Goal: Task Accomplishment & Management: Use online tool/utility

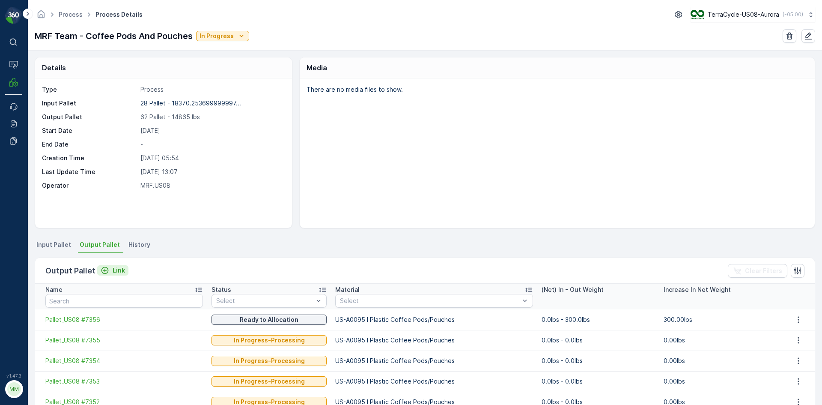
click at [117, 272] on p "Link" at bounding box center [119, 270] width 12 height 9
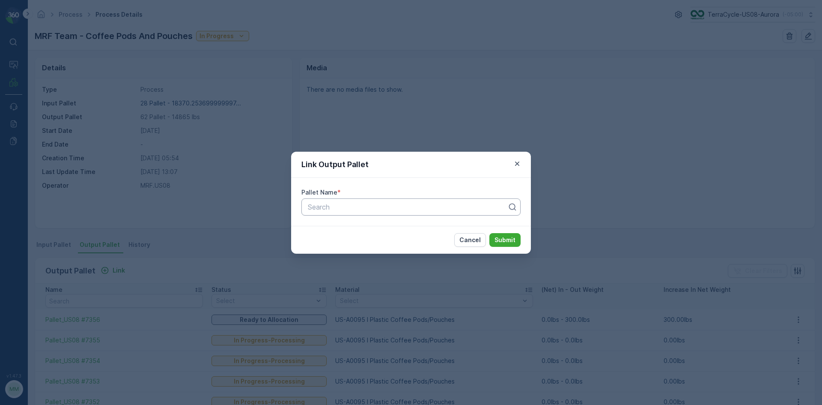
click at [352, 200] on div "Search" at bounding box center [410, 206] width 219 height 17
type input "7250"
click at [455, 227] on div "Pallet_US08 #7250" at bounding box center [411, 228] width 209 height 8
click at [507, 240] on p "Submit" at bounding box center [505, 240] width 21 height 9
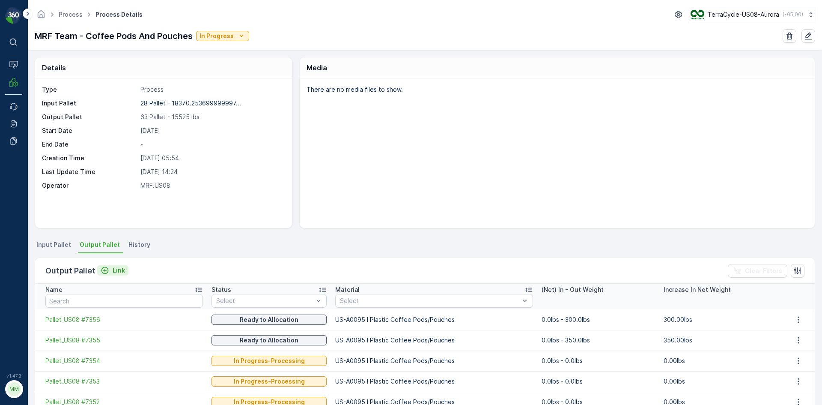
click at [104, 270] on icon "Link" at bounding box center [104, 270] width 7 height 7
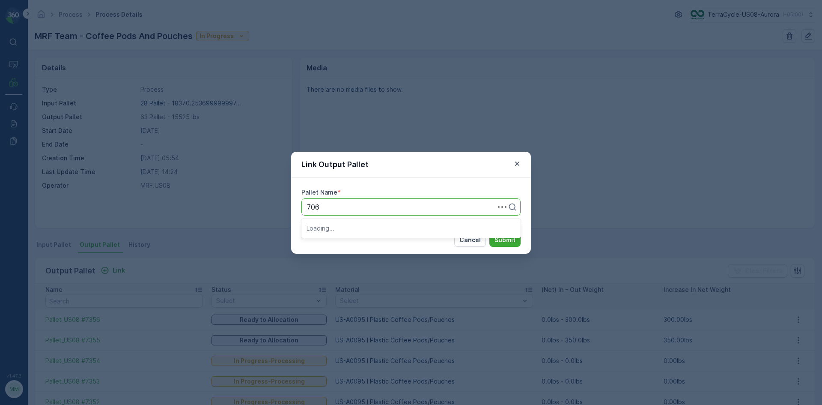
type input "7060"
click at [363, 242] on span "Pallet_US08 #7060" at bounding box center [338, 243] width 62 height 8
click at [487, 197] on div "Pallet Name * option Pallet_US08 #7060, selected. Pallet_US08 #7060" at bounding box center [411, 202] width 240 height 48
type input "7062"
click at [344, 230] on span "Pallet_US08 #7062" at bounding box center [337, 228] width 61 height 8
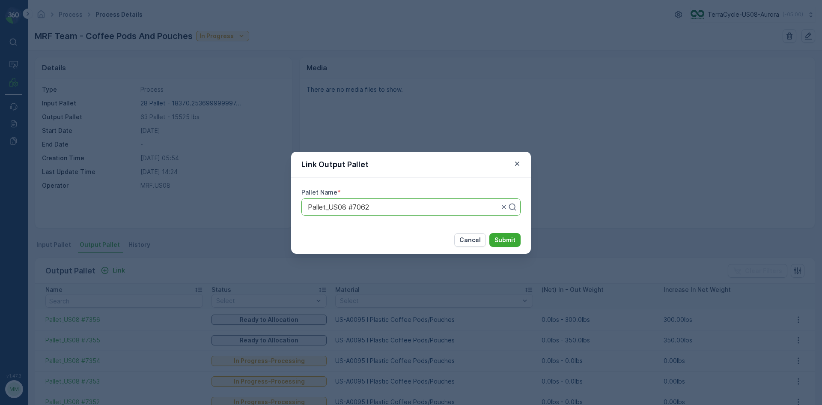
click at [489, 238] on div "Cancel Submit" at bounding box center [487, 240] width 66 height 14
click at [503, 239] on p "Submit" at bounding box center [505, 240] width 21 height 9
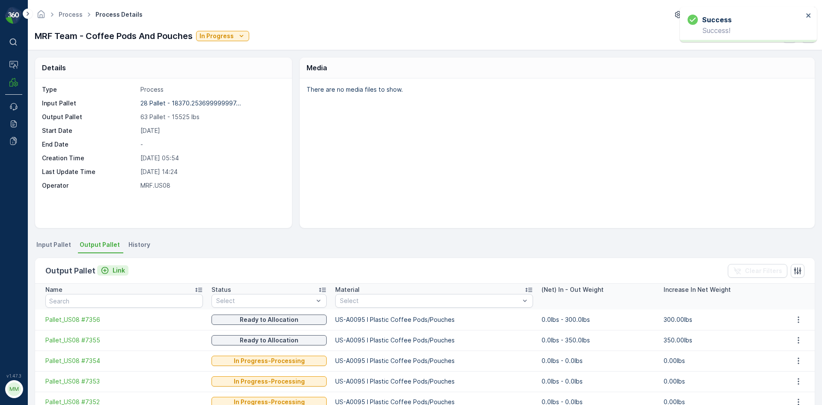
click at [113, 273] on p "Link" at bounding box center [119, 270] width 12 height 9
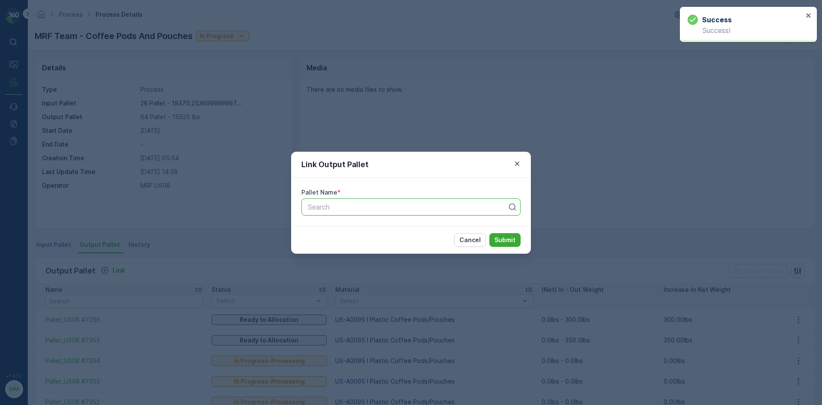
click at [411, 214] on div "Search" at bounding box center [410, 206] width 219 height 17
type input "23215"
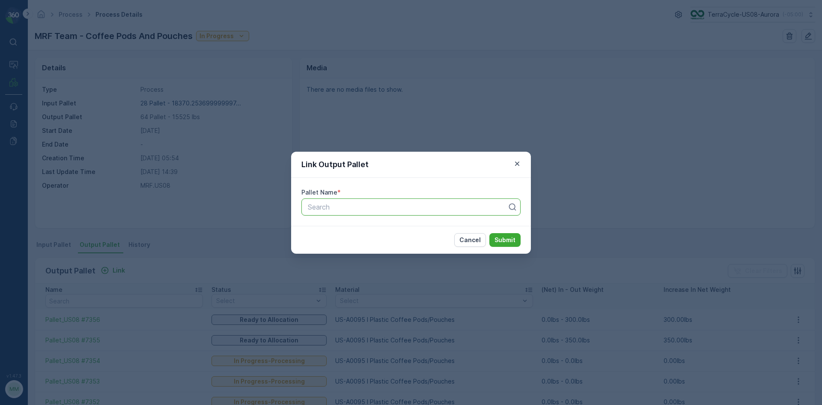
drag, startPoint x: 340, startPoint y: 206, endPoint x: 263, endPoint y: 206, distance: 76.7
click at [263, 206] on div "Link Output Pallet Pallet Name * Search Cancel Submit" at bounding box center [411, 202] width 822 height 405
type input "3"
type input "5062"
click at [352, 229] on span "Pallet_US08 #5062" at bounding box center [338, 228] width 62 height 8
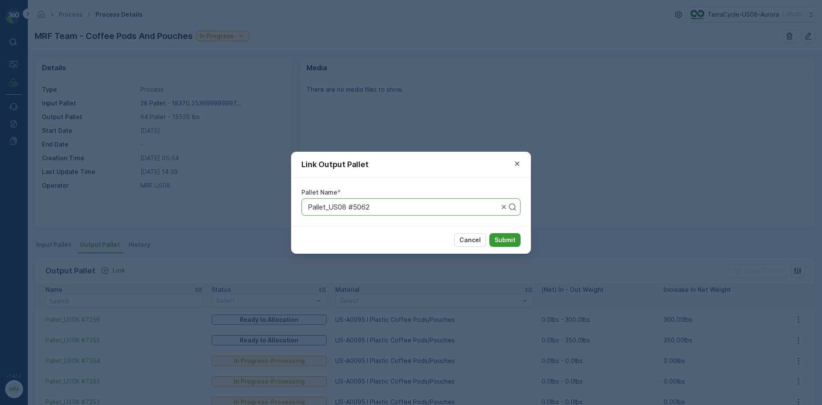
click at [510, 243] on p "Submit" at bounding box center [505, 240] width 21 height 9
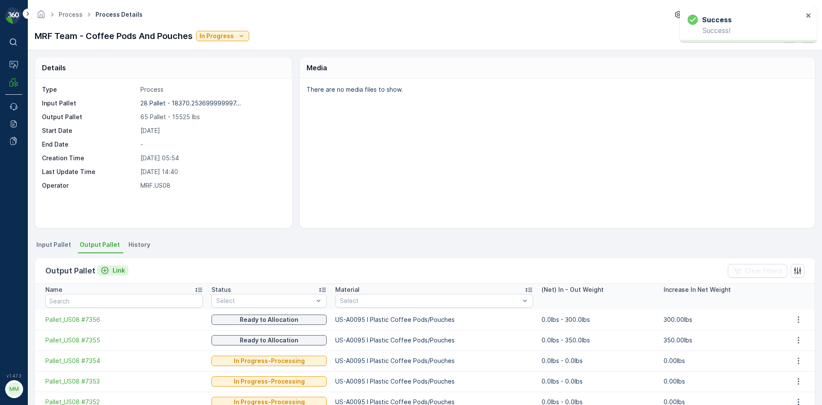
click at [120, 271] on p "Link" at bounding box center [119, 270] width 12 height 9
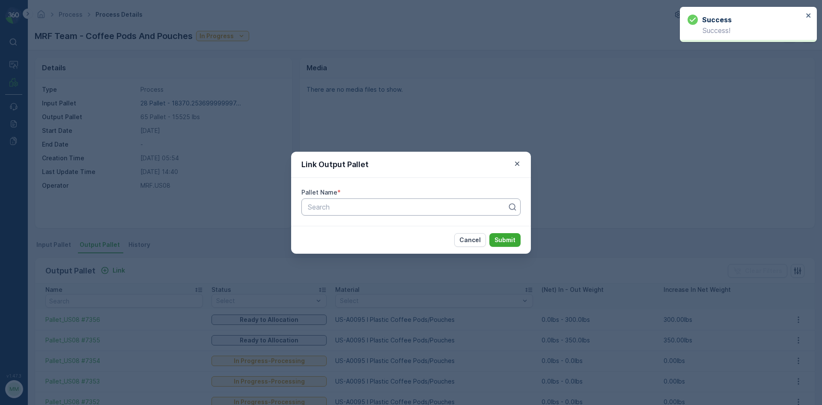
click at [337, 203] on div at bounding box center [407, 207] width 201 height 8
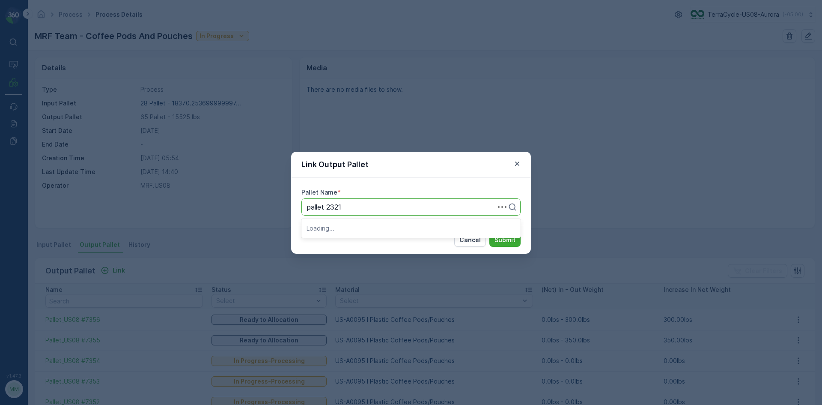
type input "pallet 23215"
drag, startPoint x: 403, startPoint y: 206, endPoint x: 234, endPoint y: 209, distance: 168.3
click at [234, 209] on div "Link Output Pallet Pallet Name * Search Cancel Submit" at bounding box center [411, 202] width 822 height 405
click at [466, 236] on p "Cancel" at bounding box center [469, 240] width 21 height 9
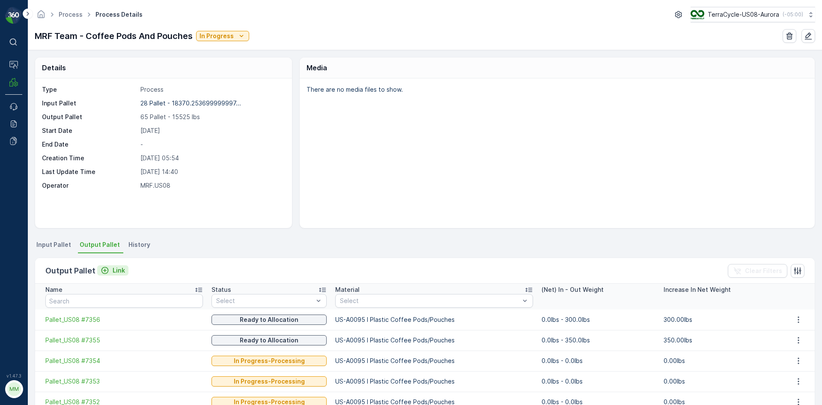
click at [123, 267] on p "Link" at bounding box center [119, 270] width 12 height 9
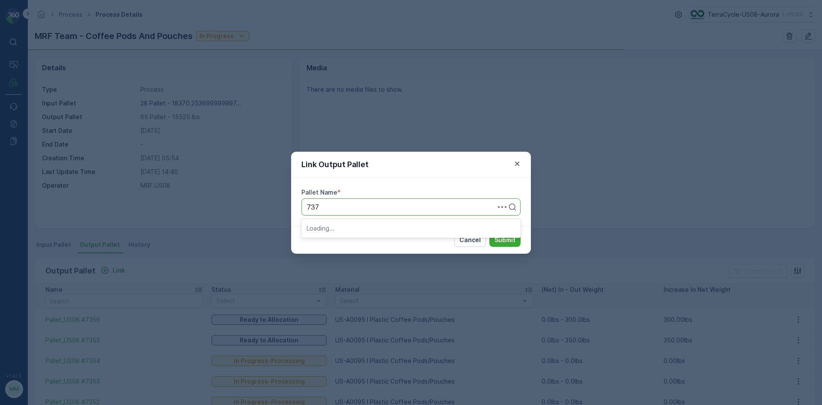
type input "7370"
click at [349, 239] on span "Pallet_US08 #7370" at bounding box center [337, 243] width 61 height 8
click at [510, 238] on p "Submit" at bounding box center [505, 240] width 21 height 9
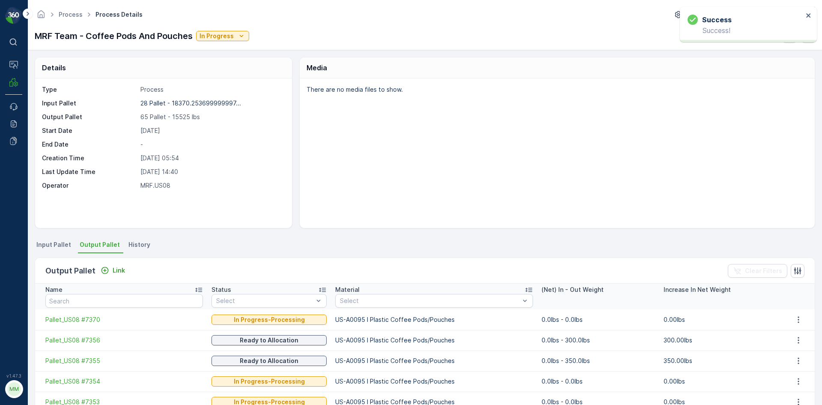
click at [116, 259] on div "Output Pallet Link Clear Filters" at bounding box center [425, 271] width 780 height 26
click at [115, 271] on p "Link" at bounding box center [119, 270] width 12 height 9
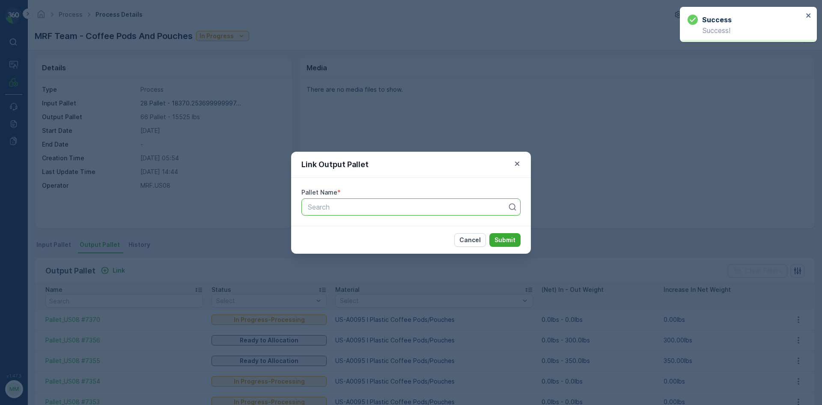
click at [332, 206] on div at bounding box center [407, 207] width 201 height 8
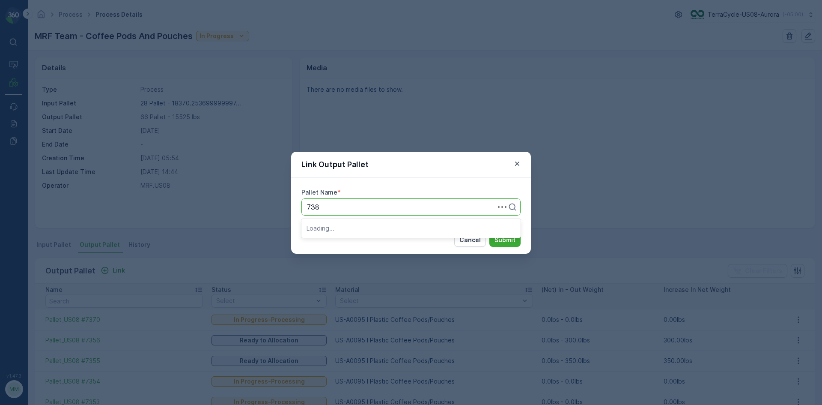
type input "7382"
click at [350, 232] on div "Pallet_US08 #7382" at bounding box center [410, 228] width 219 height 15
click at [514, 236] on p "Submit" at bounding box center [505, 240] width 21 height 9
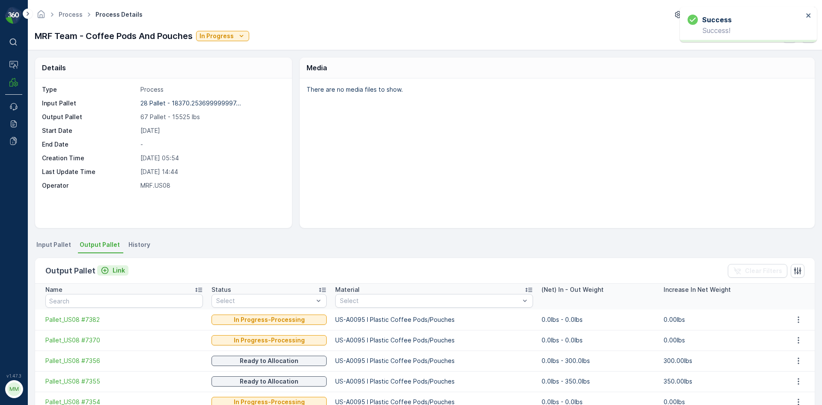
click at [114, 268] on p "Link" at bounding box center [119, 270] width 12 height 9
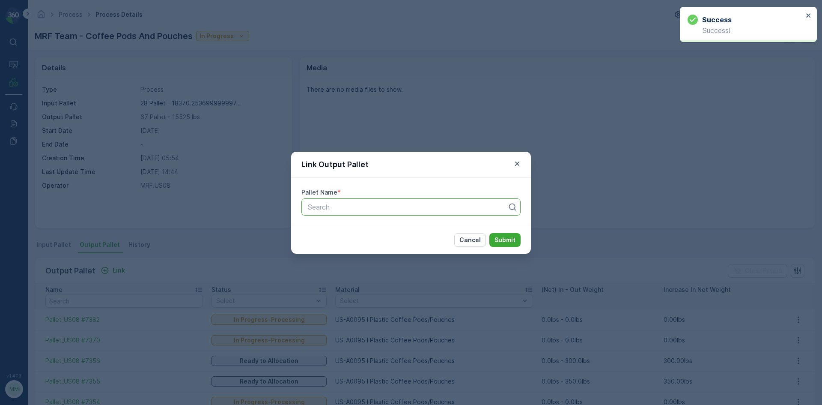
click at [349, 209] on div at bounding box center [407, 207] width 201 height 8
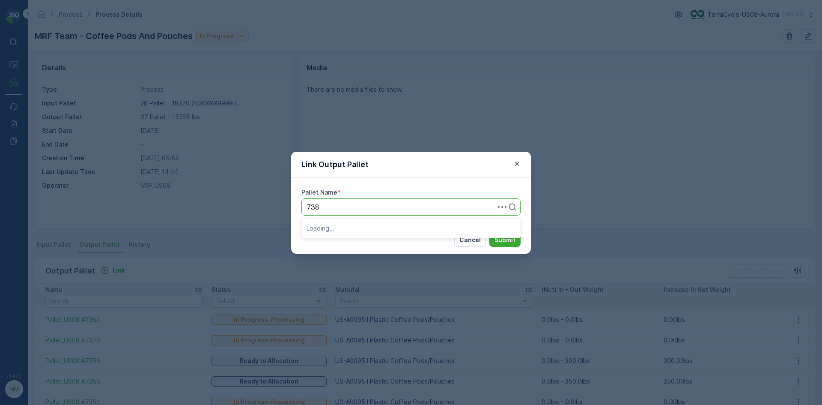
type input "7381"
click at [357, 231] on span "Pallet_US08 #7381" at bounding box center [337, 228] width 60 height 8
click at [512, 237] on p "Submit" at bounding box center [505, 240] width 21 height 9
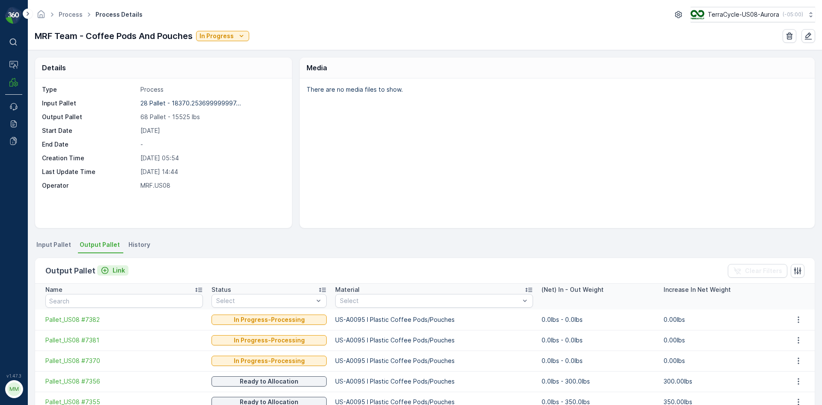
click at [110, 268] on div "Link" at bounding box center [113, 270] width 24 height 9
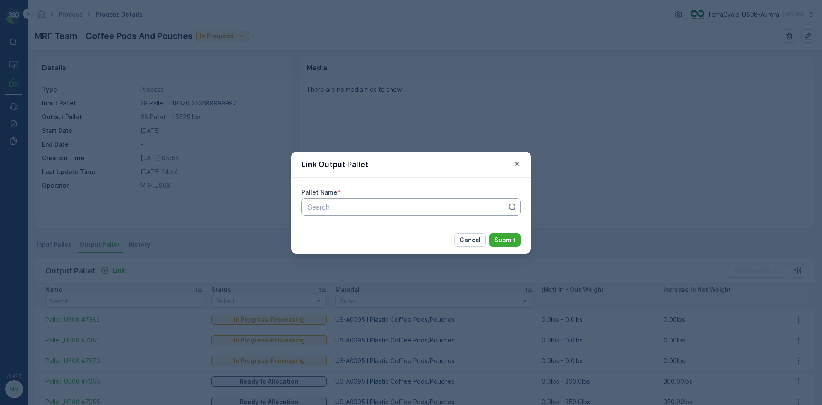
click at [380, 209] on div at bounding box center [407, 207] width 201 height 8
type input "7380"
click at [381, 234] on div "Pallet_US08 #7380" at bounding box center [410, 228] width 219 height 15
click at [510, 236] on p "Submit" at bounding box center [505, 240] width 21 height 9
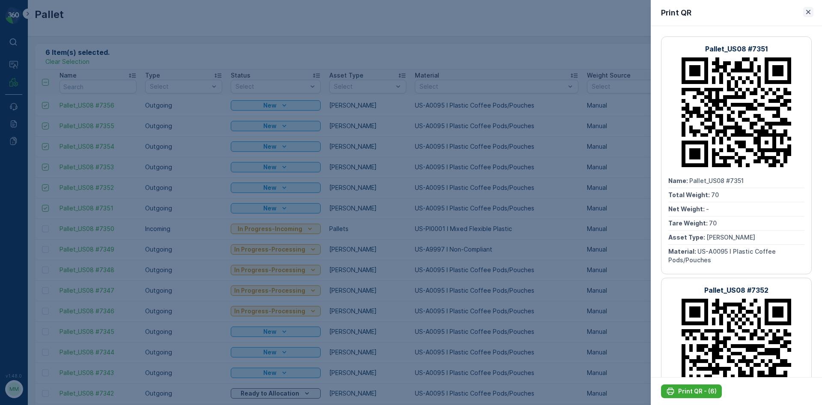
click at [806, 10] on icon "button" at bounding box center [808, 12] width 9 height 9
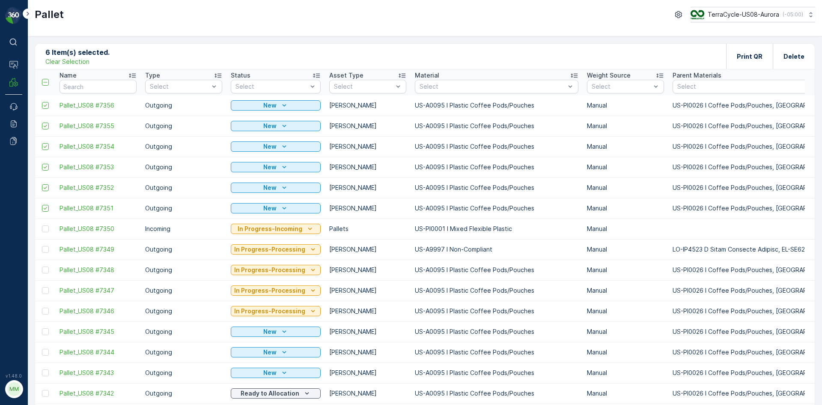
click at [56, 61] on p "Clear Selection" at bounding box center [67, 61] width 44 height 9
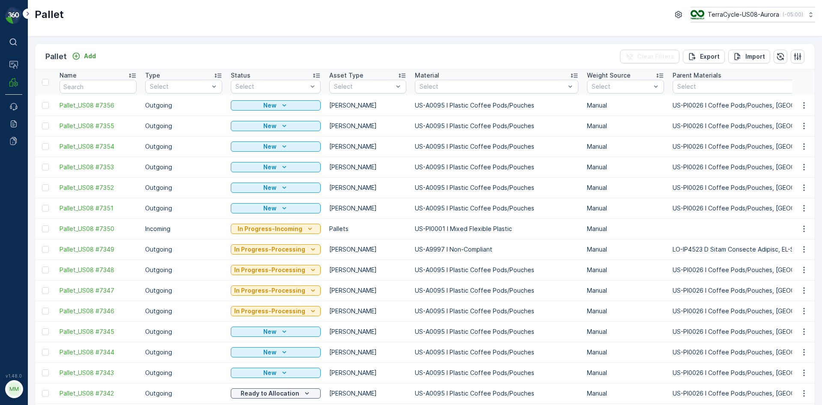
click at [83, 51] on div "Pallet Add" at bounding box center [72, 57] width 54 height 12
click at [83, 56] on div "Add" at bounding box center [84, 56] width 24 height 9
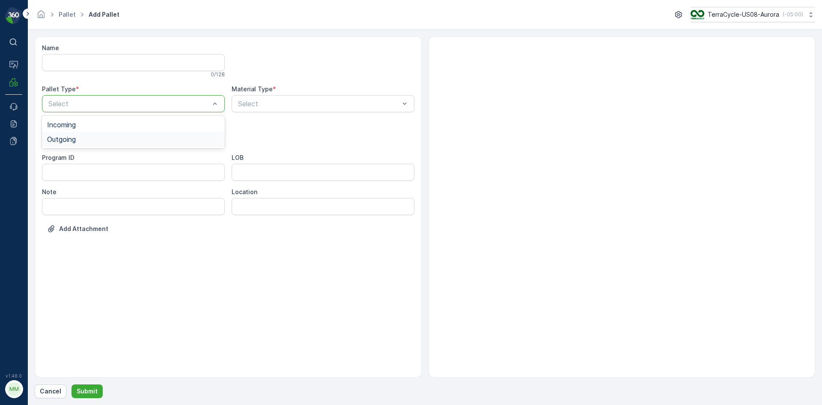
click at [150, 134] on div "Outgoing" at bounding box center [133, 139] width 183 height 15
click at [150, 134] on div at bounding box center [129, 138] width 163 height 8
click at [133, 156] on div "[PERSON_NAME]" at bounding box center [133, 159] width 173 height 8
click at [338, 97] on div "Select" at bounding box center [323, 103] width 183 height 17
type input "95"
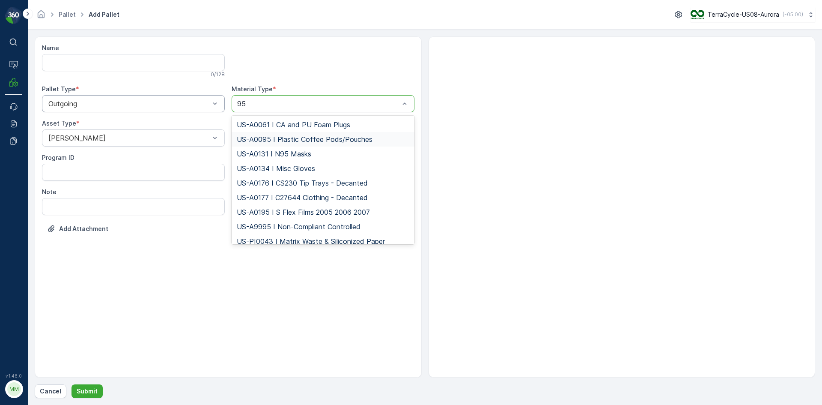
click at [280, 137] on span "US-A0095 I Plastic Coffee Pods/Pouches" at bounding box center [305, 139] width 136 height 8
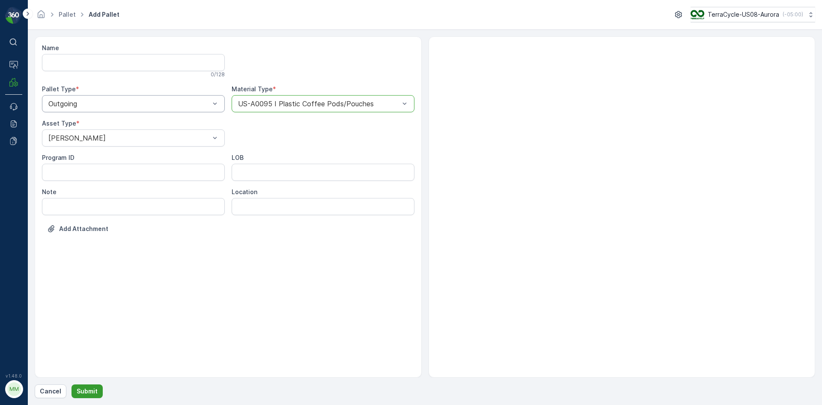
click at [83, 388] on p "Submit" at bounding box center [87, 391] width 21 height 9
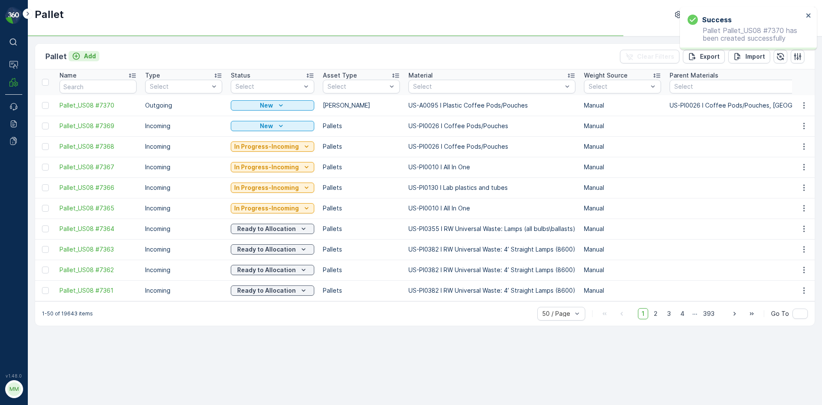
click at [95, 56] on p "Add" at bounding box center [90, 56] width 12 height 9
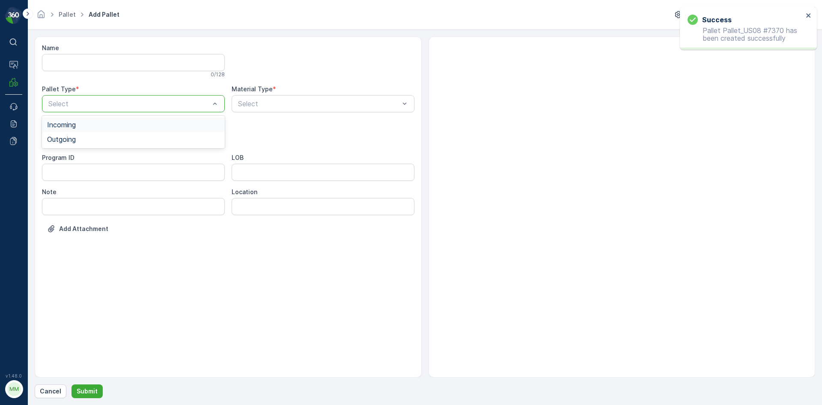
click at [54, 106] on div at bounding box center [129, 104] width 163 height 8
click at [57, 135] on span "Outgoing" at bounding box center [61, 139] width 29 height 8
click at [58, 136] on div at bounding box center [129, 138] width 163 height 8
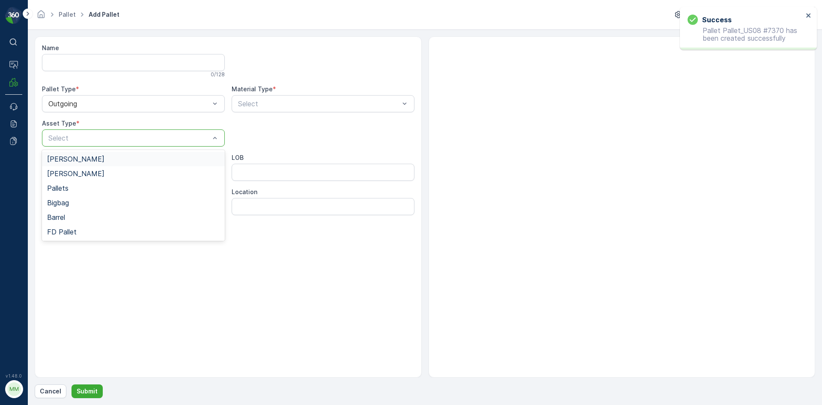
click at [60, 158] on span "[PERSON_NAME]" at bounding box center [75, 159] width 57 height 8
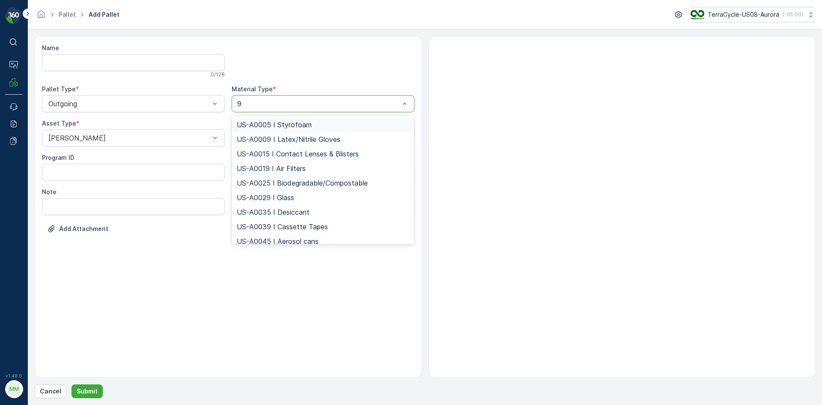
type input "95"
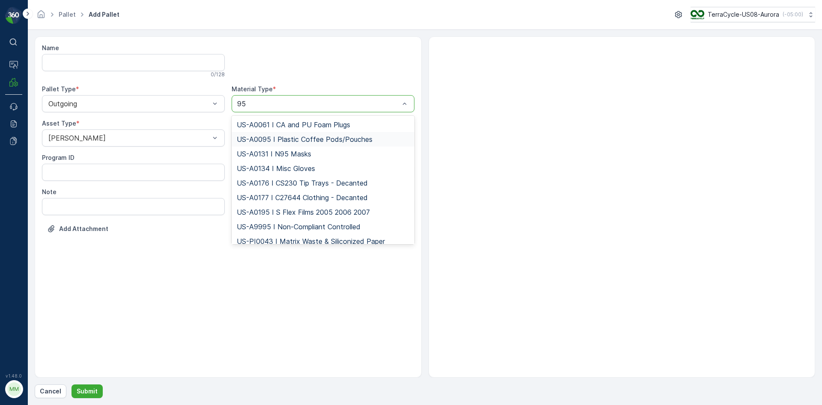
click at [285, 137] on span "US-A0095 I Plastic Coffee Pods/Pouches" at bounding box center [305, 139] width 136 height 8
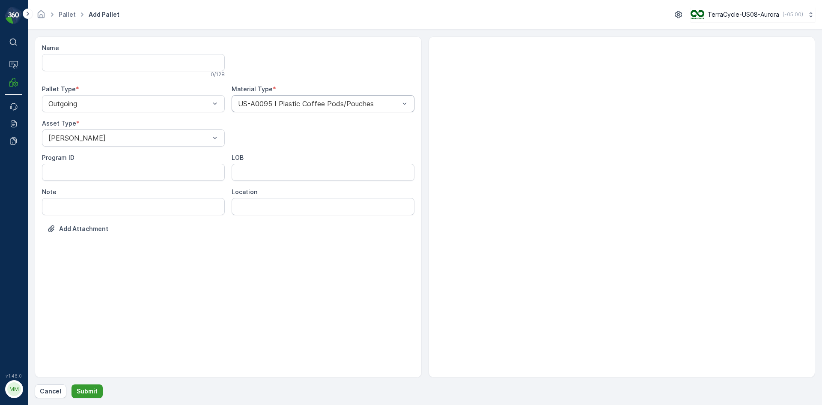
click at [85, 386] on button "Submit" at bounding box center [87, 391] width 31 height 14
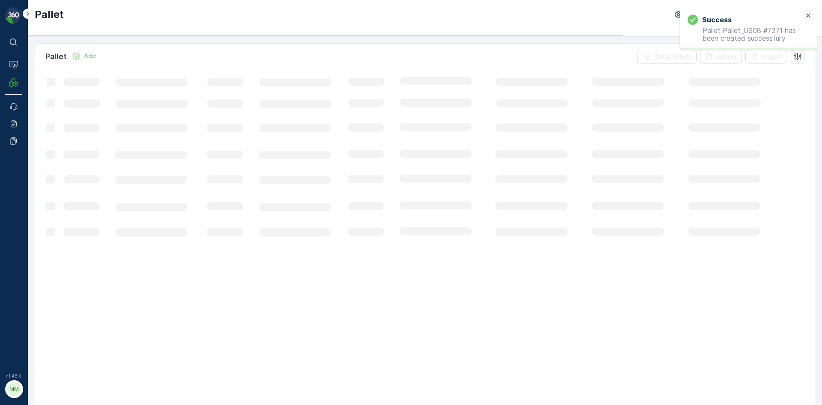
click at [89, 54] on p "Add" at bounding box center [90, 56] width 12 height 9
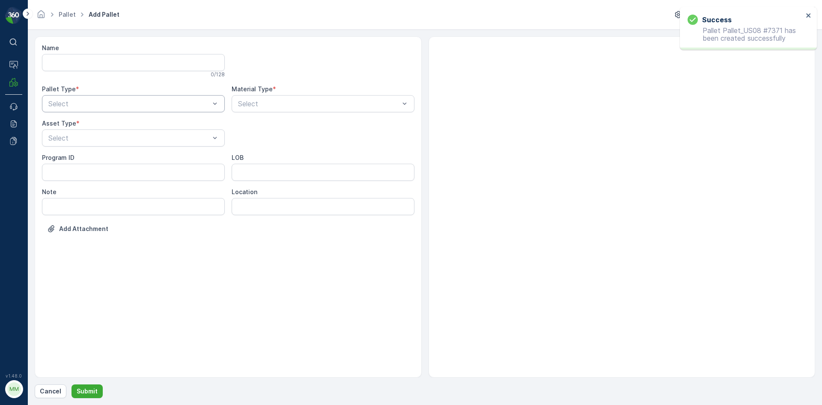
click at [83, 109] on div "Select" at bounding box center [133, 103] width 183 height 17
click at [78, 137] on div "Outgoing" at bounding box center [133, 139] width 173 height 8
click at [78, 137] on div at bounding box center [129, 138] width 163 height 8
click at [69, 158] on span "[PERSON_NAME]" at bounding box center [75, 159] width 57 height 8
click at [265, 105] on div at bounding box center [318, 104] width 163 height 8
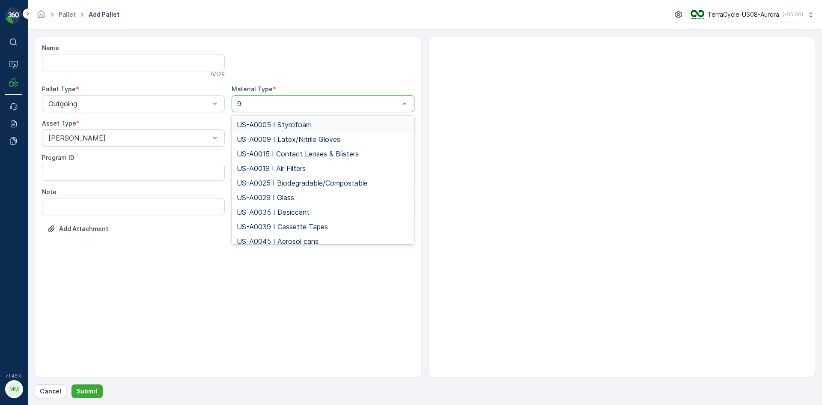
type input "95"
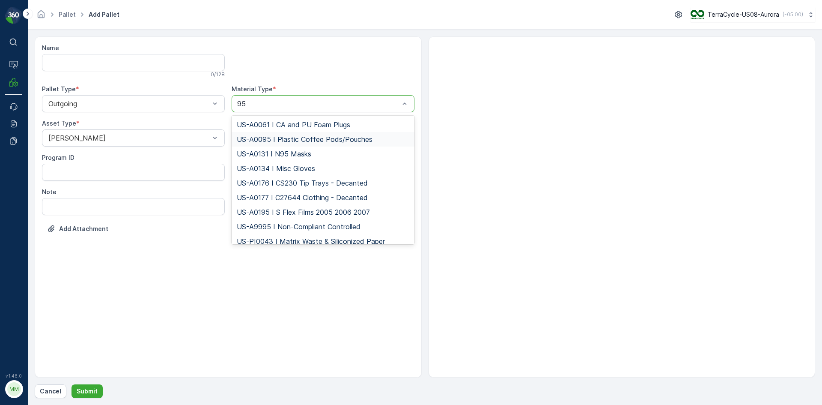
click at [274, 138] on span "US-A0095 I Plastic Coffee Pods/Pouches" at bounding box center [305, 139] width 136 height 8
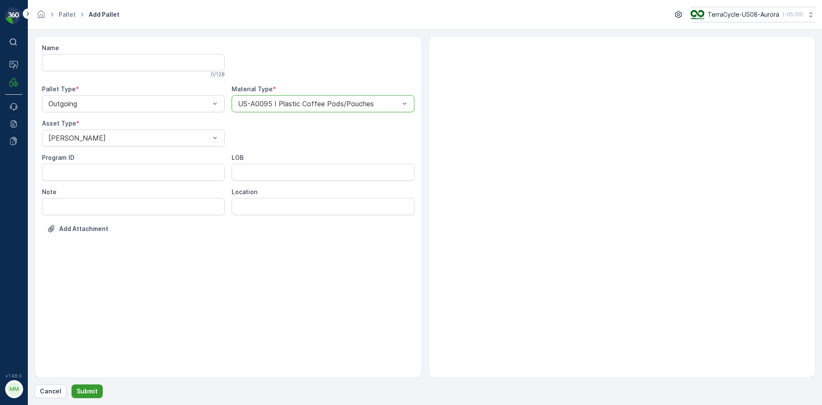
click at [82, 393] on p "Submit" at bounding box center [87, 391] width 21 height 9
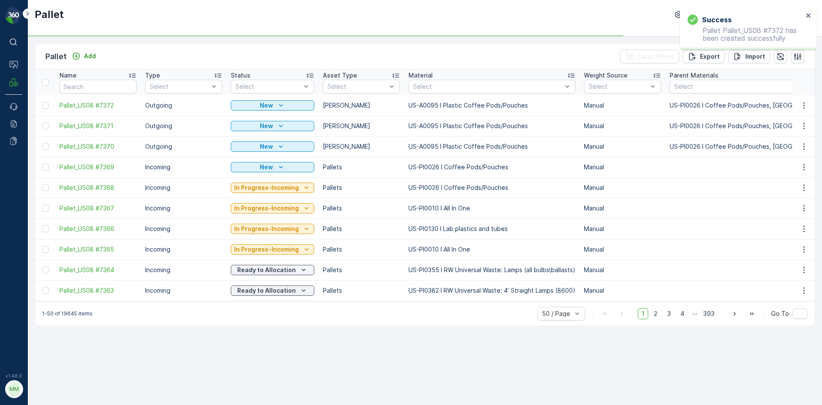
click at [95, 23] on div "Pallet TerraCycle-US08-Aurora ( -05:00 )" at bounding box center [425, 18] width 794 height 36
click at [87, 51] on button "Add" at bounding box center [84, 56] width 31 height 10
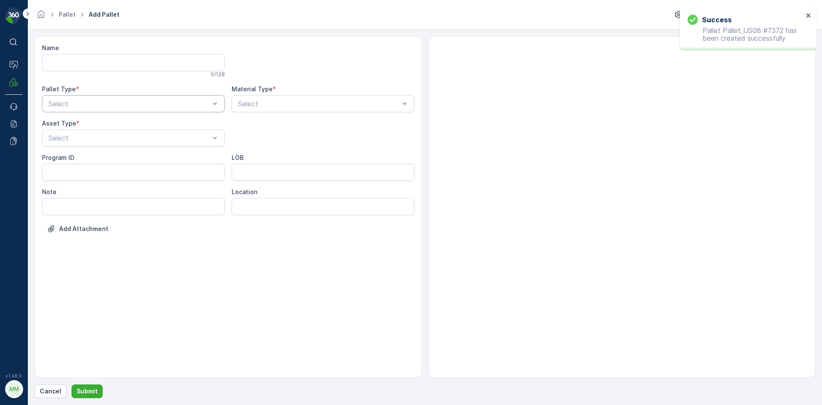
click at [82, 103] on div at bounding box center [129, 104] width 163 height 8
click at [73, 132] on div "Outgoing" at bounding box center [133, 139] width 183 height 15
click at [73, 132] on div "Select" at bounding box center [133, 137] width 183 height 17
click at [68, 155] on span "[PERSON_NAME]" at bounding box center [75, 159] width 57 height 8
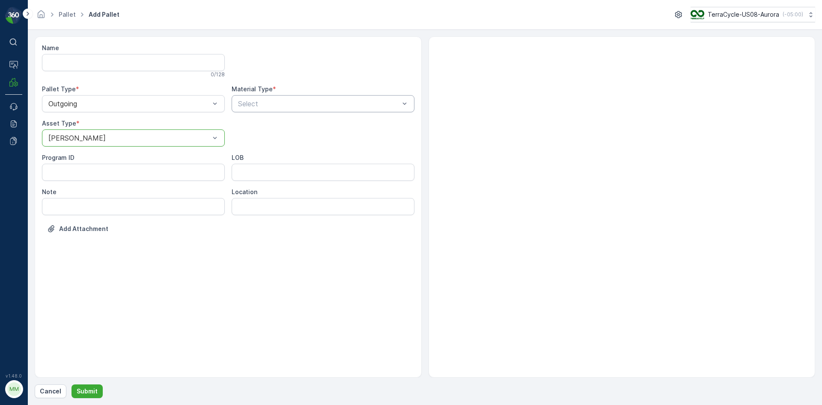
click at [233, 98] on div "Select" at bounding box center [323, 103] width 183 height 17
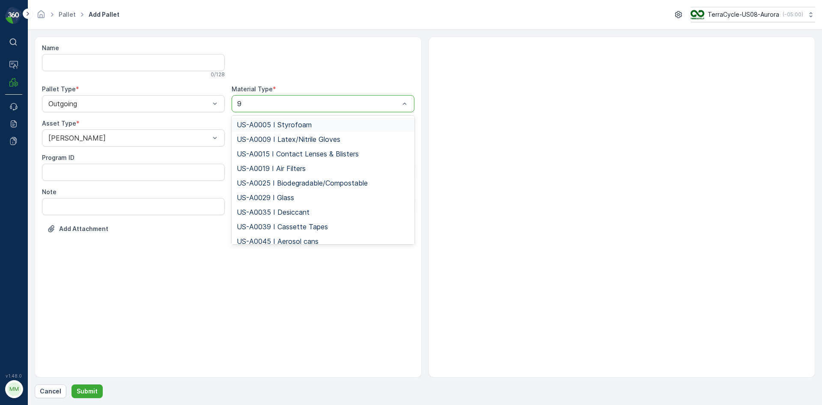
type input "95"
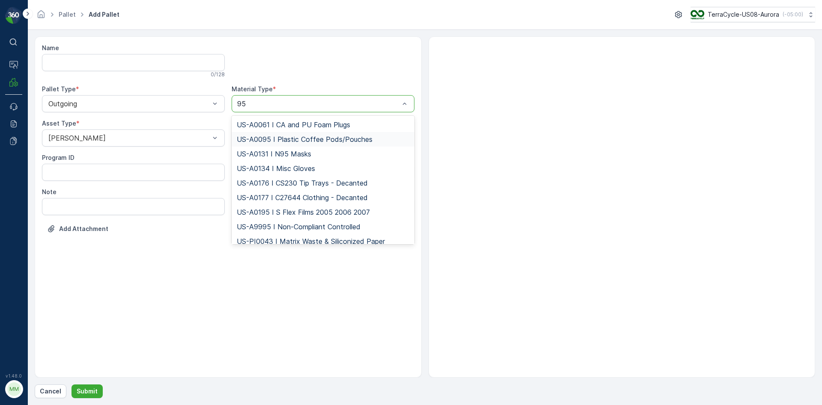
click at [304, 138] on span "US-A0095 I Plastic Coffee Pods/Pouches" at bounding box center [305, 139] width 136 height 8
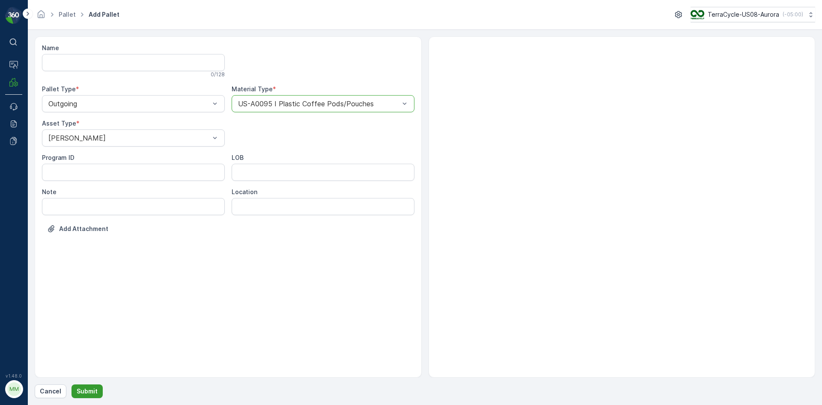
click at [86, 391] on p "Submit" at bounding box center [87, 391] width 21 height 9
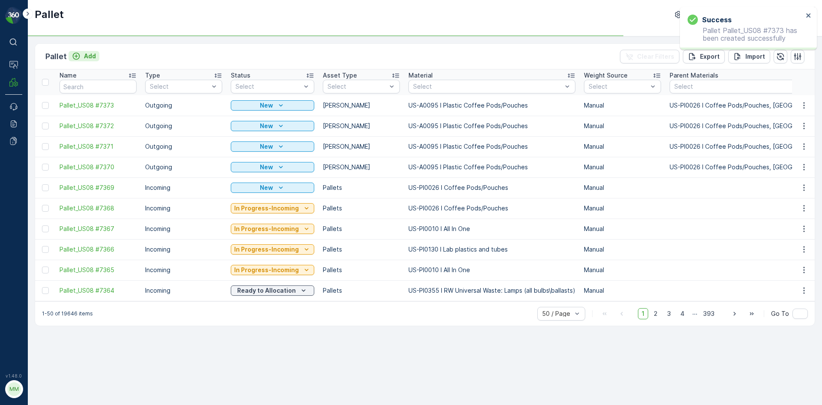
click at [94, 57] on p "Add" at bounding box center [90, 56] width 12 height 9
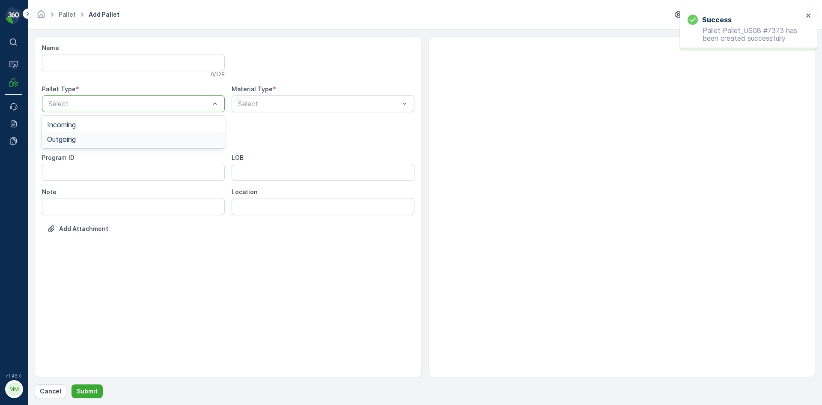
click at [78, 140] on div "Outgoing" at bounding box center [133, 139] width 173 height 8
click at [78, 140] on div at bounding box center [129, 138] width 163 height 8
click at [71, 158] on span "[PERSON_NAME]" at bounding box center [75, 159] width 57 height 8
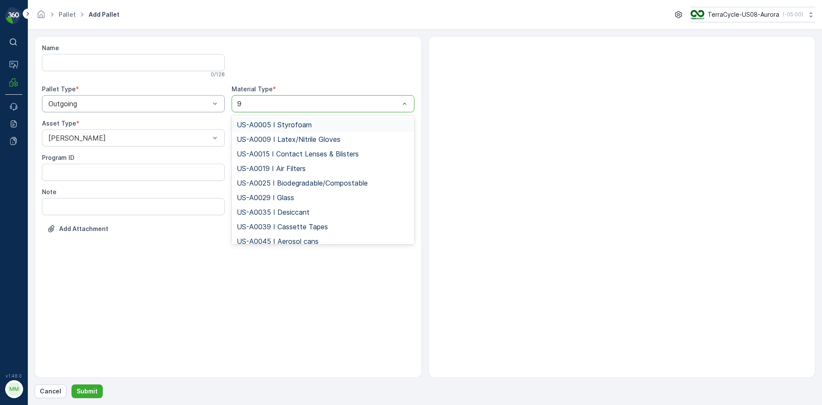
type input "95"
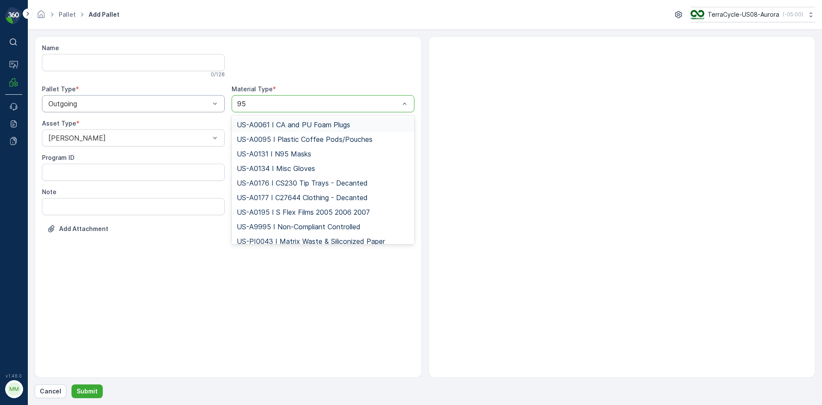
click at [263, 133] on div "US-A0095 I Plastic Coffee Pods/Pouches" at bounding box center [323, 139] width 183 height 15
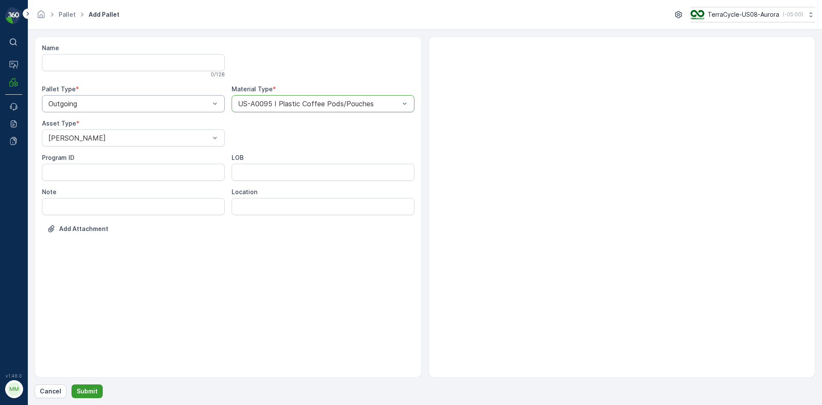
click at [82, 389] on p "Submit" at bounding box center [87, 391] width 21 height 9
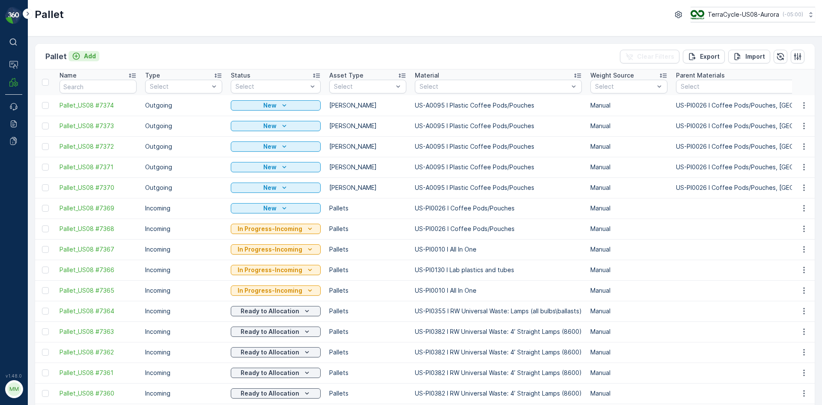
click at [84, 56] on p "Add" at bounding box center [90, 56] width 12 height 9
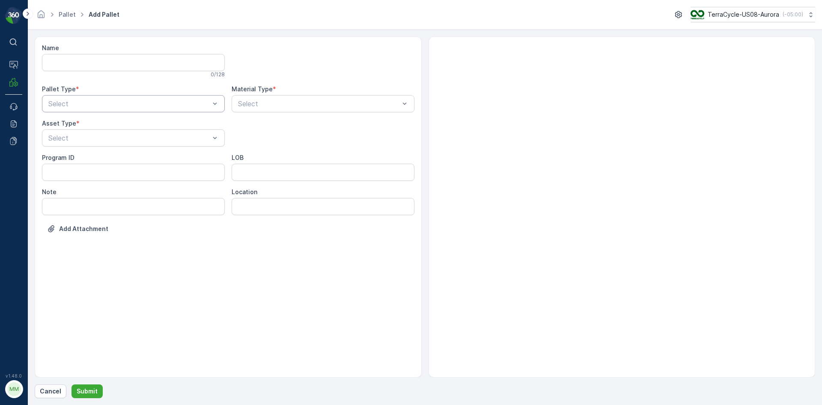
click at [87, 110] on div "Select" at bounding box center [133, 103] width 183 height 17
click at [80, 143] on div "Outgoing" at bounding box center [133, 139] width 173 height 8
click at [76, 157] on div "[PERSON_NAME]" at bounding box center [133, 159] width 173 height 8
click at [257, 102] on div at bounding box center [318, 104] width 163 height 8
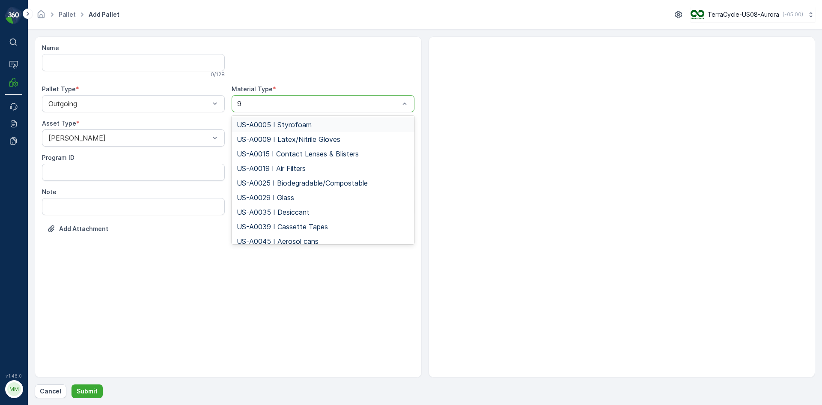
type input "95"
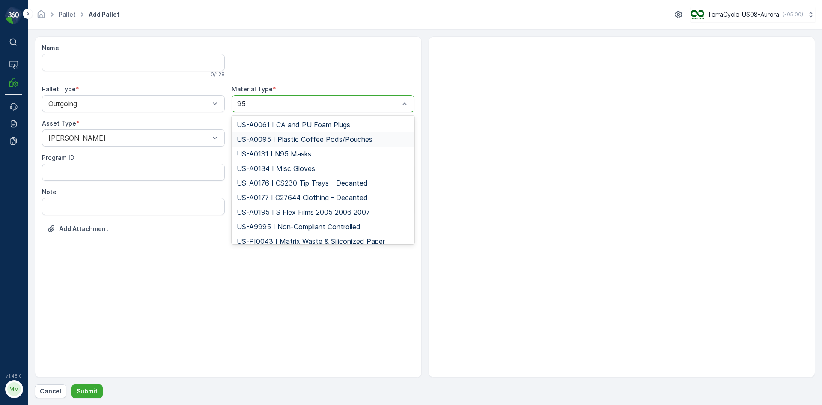
click at [267, 136] on span "US-A0095 I Plastic Coffee Pods/Pouches" at bounding box center [305, 139] width 136 height 8
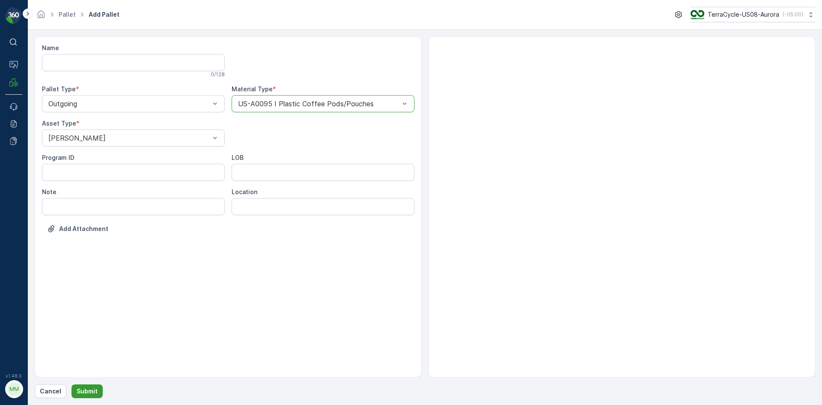
click at [81, 387] on button "Submit" at bounding box center [87, 391] width 31 height 14
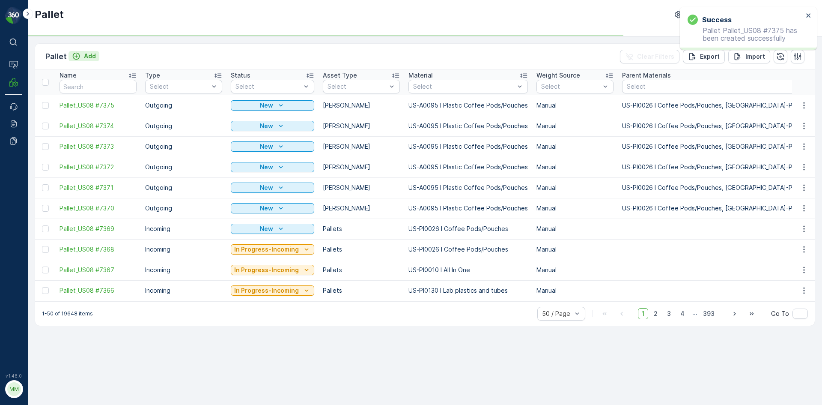
click at [93, 57] on p "Add" at bounding box center [90, 56] width 12 height 9
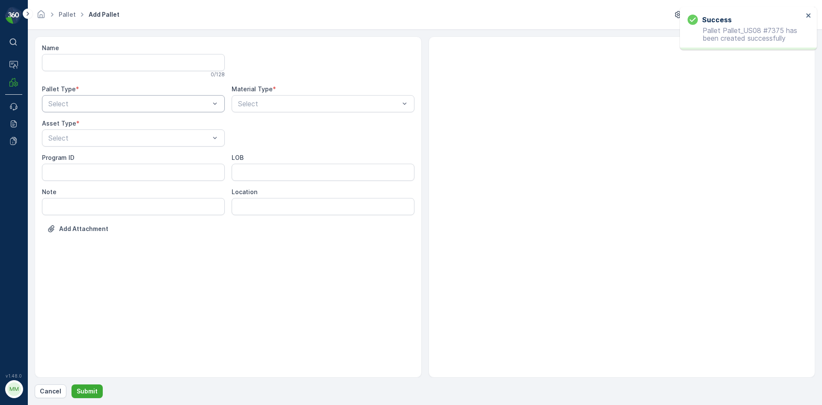
click at [89, 104] on div at bounding box center [129, 104] width 163 height 8
click at [90, 137] on div "Outgoing" at bounding box center [133, 139] width 173 height 8
click at [90, 137] on div at bounding box center [129, 138] width 163 height 8
click at [80, 157] on div "[PERSON_NAME]" at bounding box center [133, 159] width 173 height 8
click at [267, 95] on div "Select" at bounding box center [323, 103] width 183 height 17
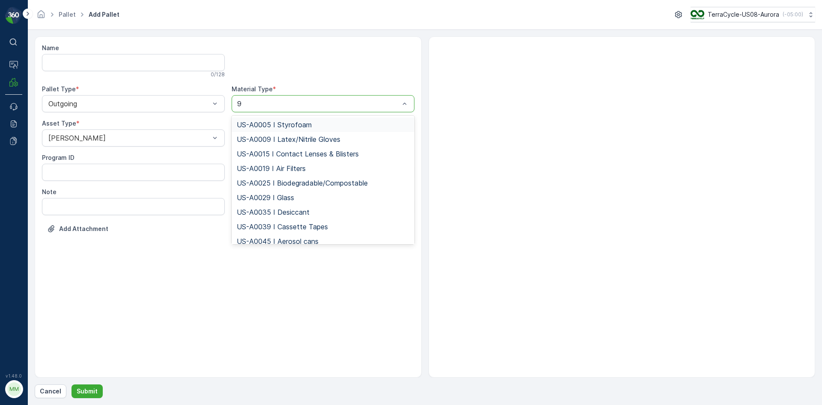
type input "95"
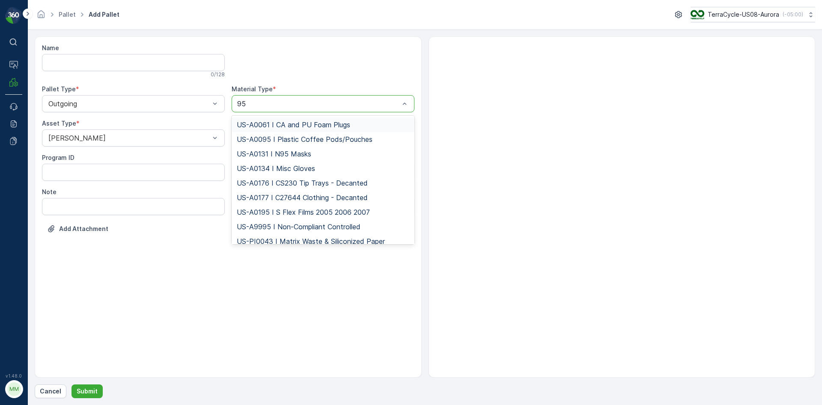
click at [272, 132] on div "US-A0095 I Plastic Coffee Pods/Pouches" at bounding box center [323, 139] width 183 height 15
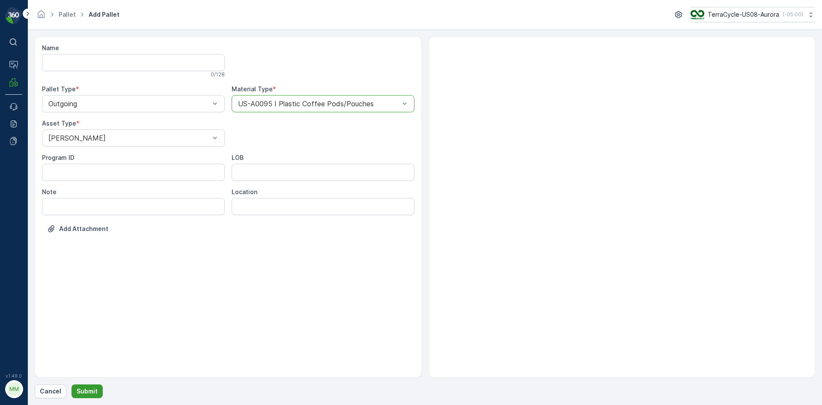
click at [94, 394] on p "Submit" at bounding box center [87, 391] width 21 height 9
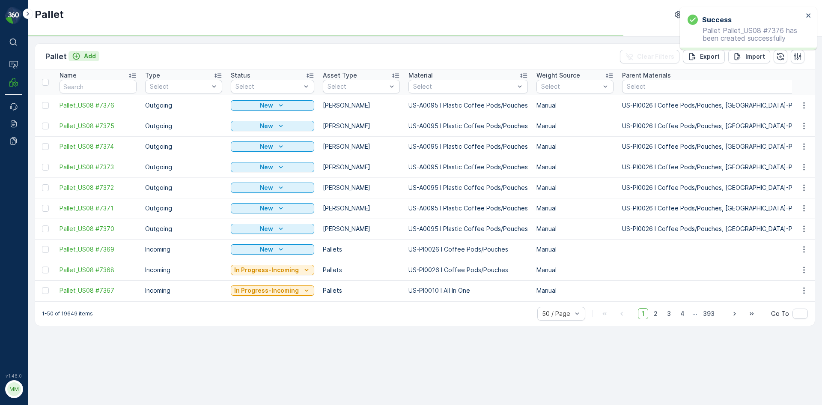
click at [93, 55] on p "Add" at bounding box center [90, 56] width 12 height 9
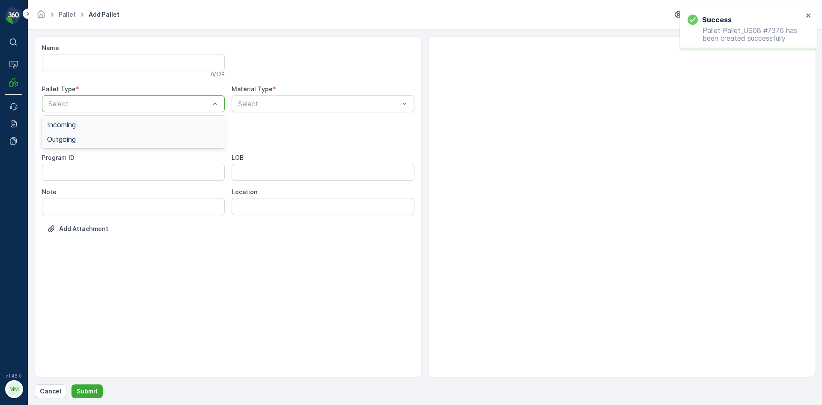
click at [78, 133] on div "Outgoing" at bounding box center [133, 139] width 183 height 15
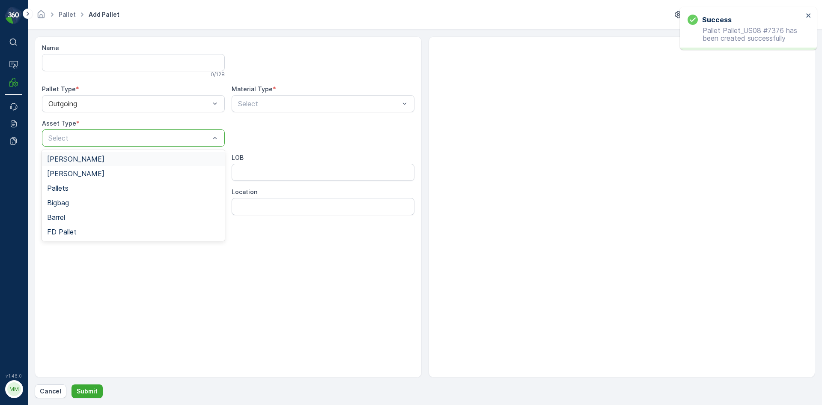
click at [64, 162] on span "[PERSON_NAME]" at bounding box center [75, 159] width 57 height 8
click at [339, 112] on div "Select" at bounding box center [323, 103] width 183 height 17
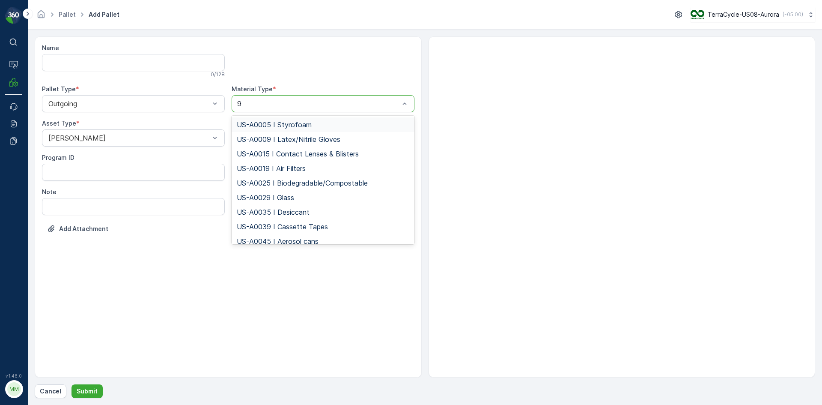
type input "95"
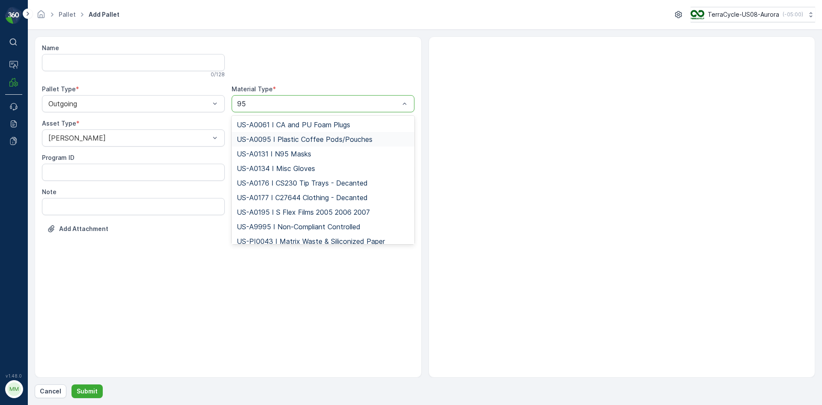
click at [328, 144] on div "US-A0095 I Plastic Coffee Pods/Pouches" at bounding box center [323, 139] width 183 height 15
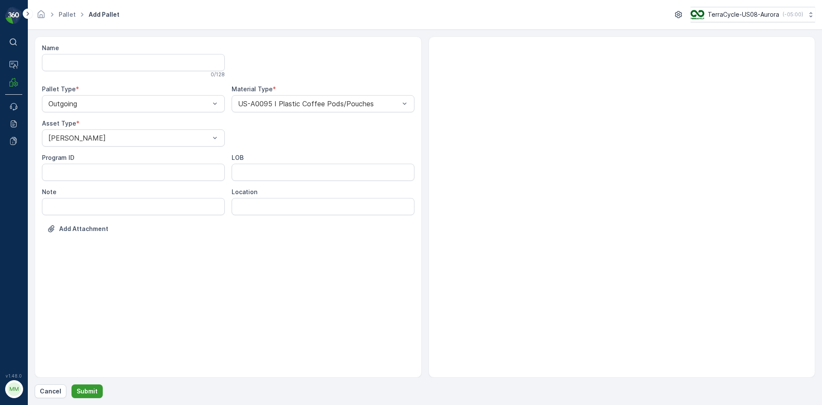
click at [84, 388] on p "Submit" at bounding box center [87, 391] width 21 height 9
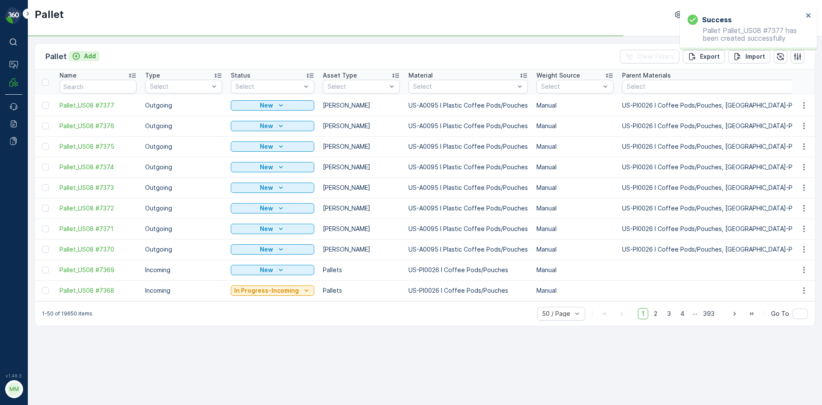
click at [91, 56] on p "Add" at bounding box center [90, 56] width 12 height 9
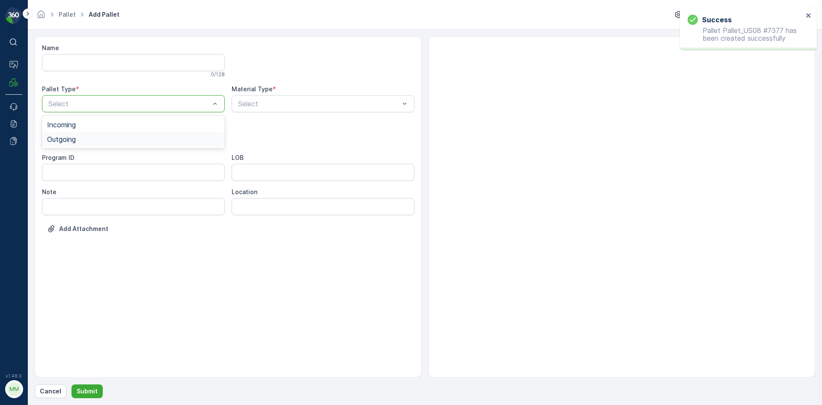
click at [82, 134] on div "Outgoing" at bounding box center [133, 139] width 183 height 15
click at [74, 159] on div "[PERSON_NAME]" at bounding box center [133, 159] width 173 height 8
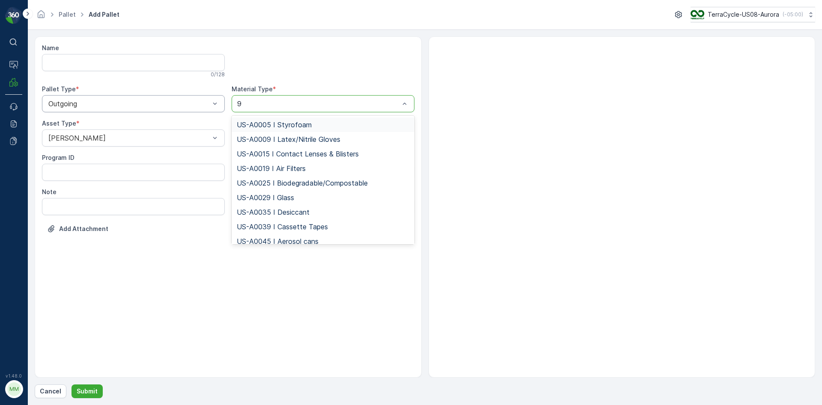
type input "95"
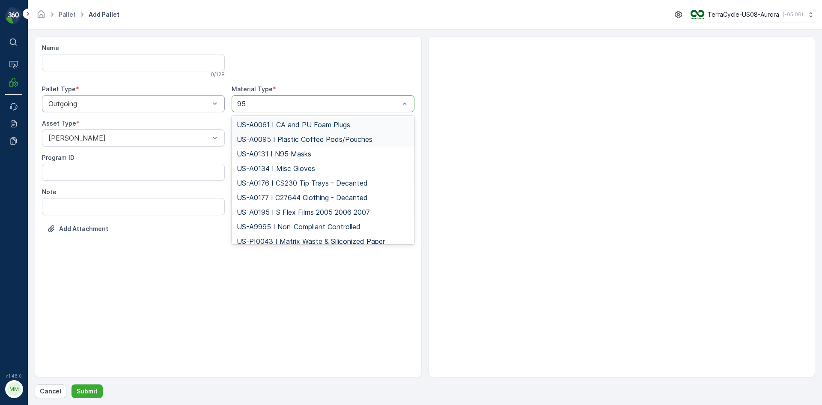
click at [257, 138] on span "US-A0095 I Plastic Coffee Pods/Pouches" at bounding box center [305, 139] width 136 height 8
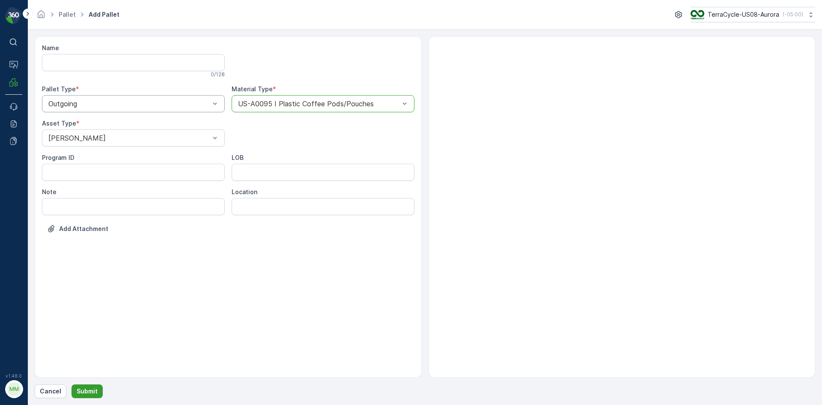
click at [82, 385] on button "Submit" at bounding box center [87, 391] width 31 height 14
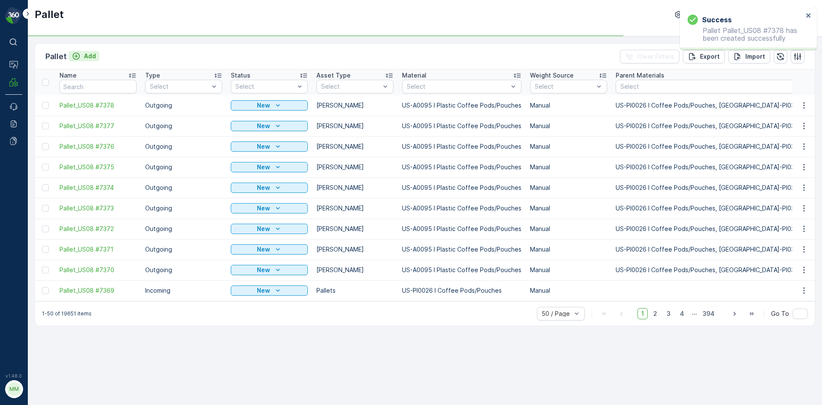
click at [89, 54] on p "Add" at bounding box center [90, 56] width 12 height 9
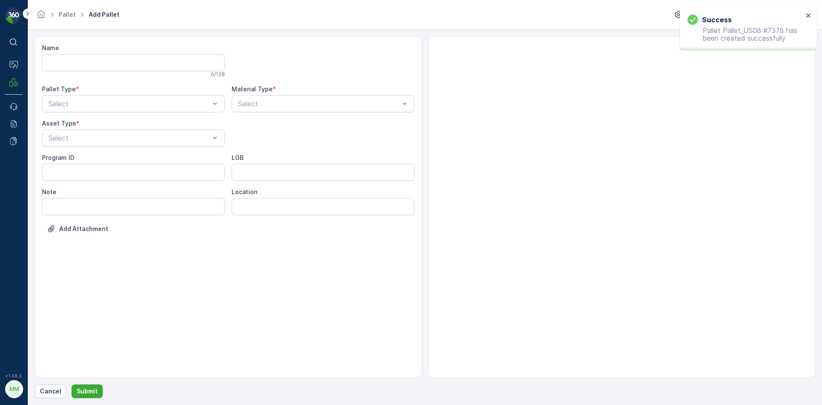
click at [82, 112] on div "Name 0 / 128 Pallet Type * Select Material Type * Select Asset Type * Select Pr…" at bounding box center [228, 145] width 373 height 202
click at [82, 140] on div "Outgoing" at bounding box center [133, 139] width 173 height 8
click at [82, 146] on div "Select" at bounding box center [133, 137] width 183 height 17
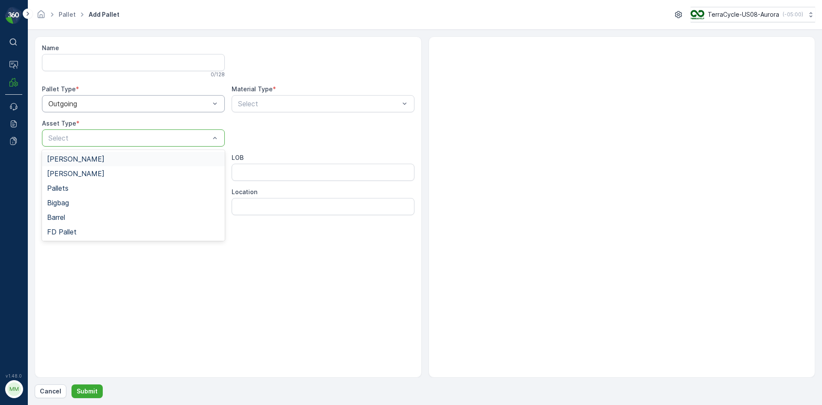
click at [81, 159] on div "[PERSON_NAME]" at bounding box center [133, 159] width 173 height 8
click at [287, 103] on div at bounding box center [318, 104] width 163 height 8
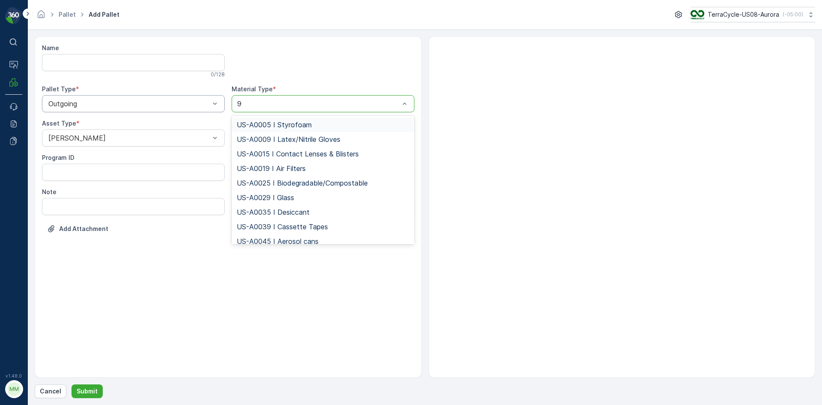
type input "95"
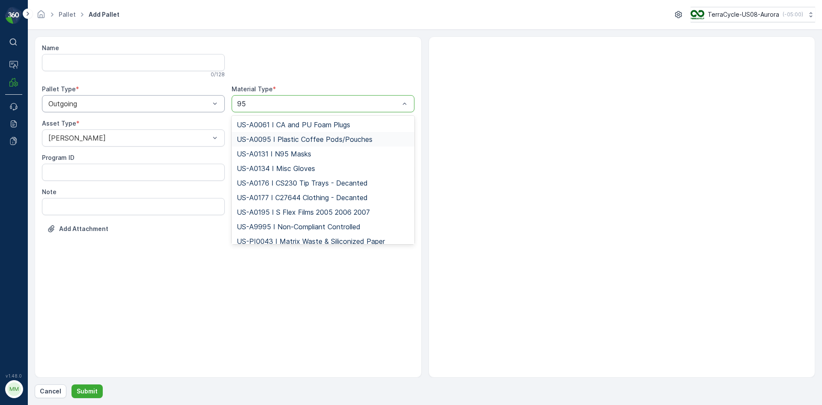
click at [249, 139] on span "US-A0095 I Plastic Coffee Pods/Pouches" at bounding box center [305, 139] width 136 height 8
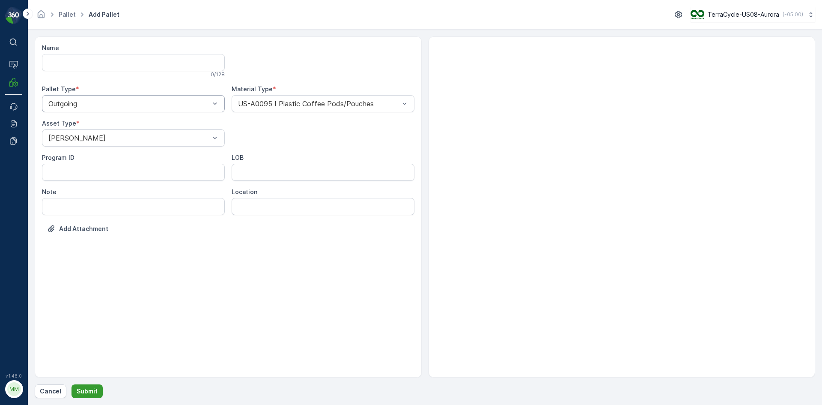
click at [79, 388] on p "Submit" at bounding box center [87, 391] width 21 height 9
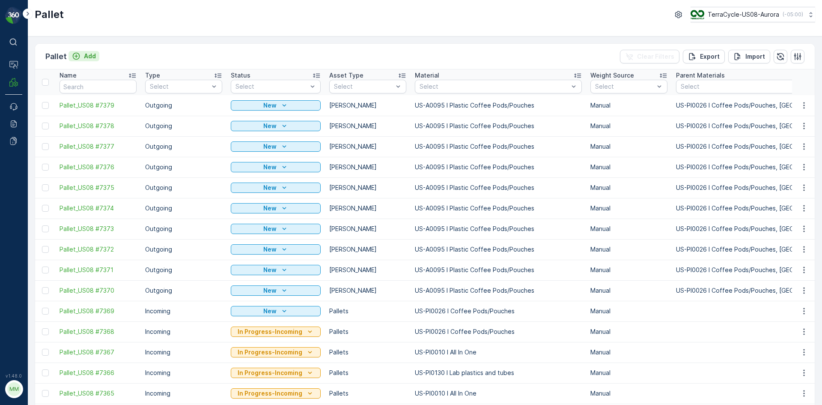
click at [90, 53] on p "Add" at bounding box center [90, 56] width 12 height 9
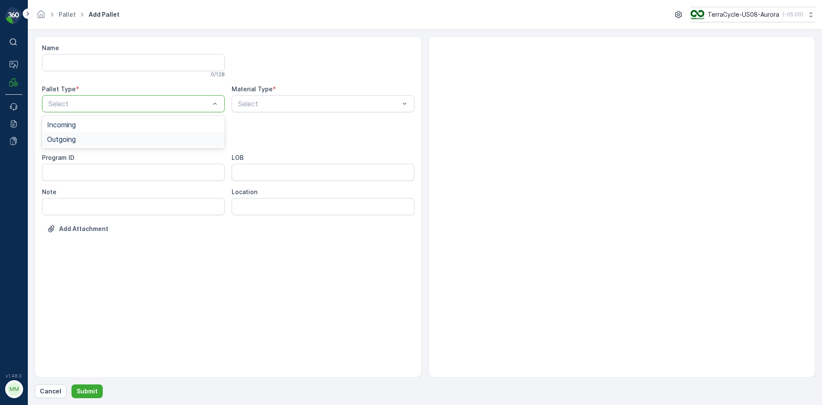
click at [87, 137] on div "Outgoing" at bounding box center [133, 139] width 173 height 8
click at [87, 137] on div at bounding box center [129, 138] width 163 height 8
click at [80, 159] on div "[PERSON_NAME]" at bounding box center [133, 159] width 173 height 8
click at [261, 107] on div at bounding box center [318, 104] width 163 height 8
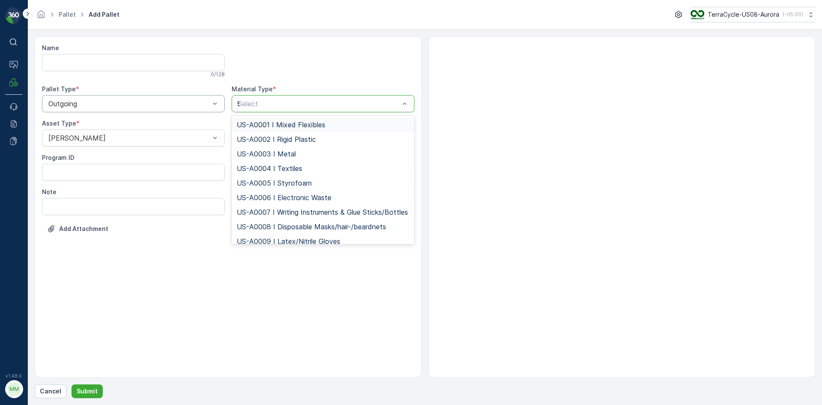
type input "95"
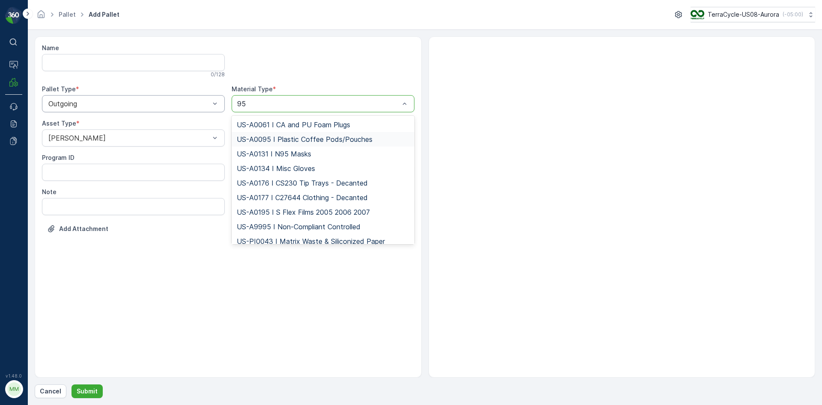
click at [275, 137] on span "US-A0095 I Plastic Coffee Pods/Pouches" at bounding box center [305, 139] width 136 height 8
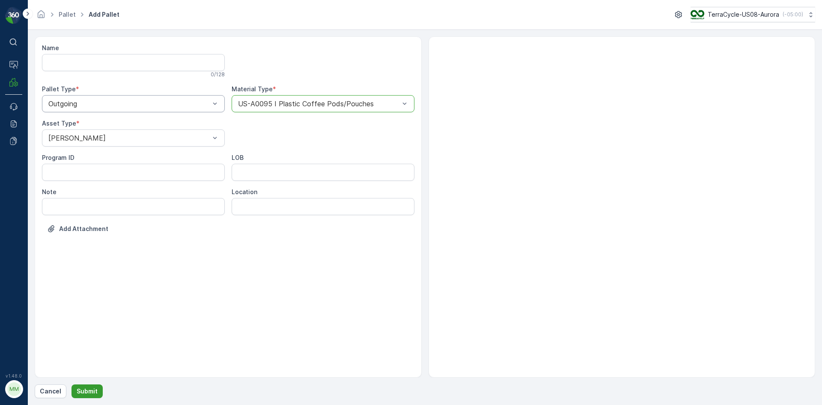
click at [89, 394] on p "Submit" at bounding box center [87, 391] width 21 height 9
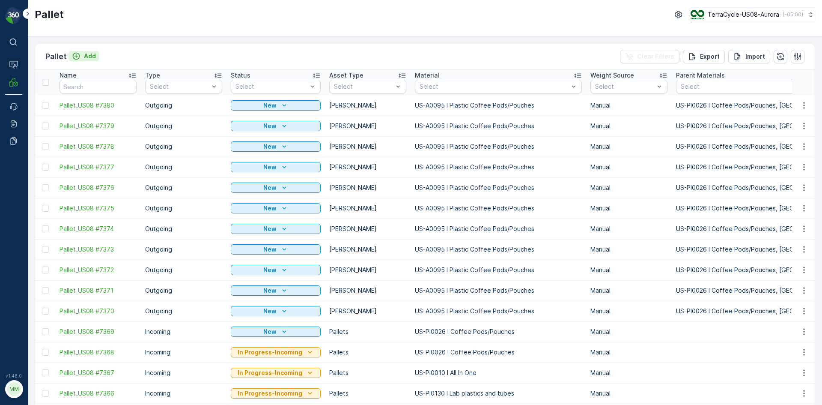
click at [93, 57] on p "Add" at bounding box center [90, 56] width 12 height 9
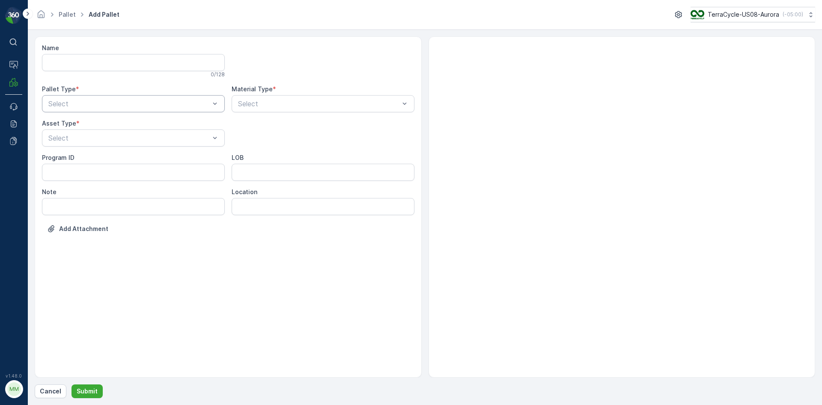
click at [83, 104] on div at bounding box center [129, 104] width 163 height 8
click at [73, 135] on span "Outgoing" at bounding box center [61, 139] width 29 height 8
click at [73, 135] on div at bounding box center [129, 138] width 163 height 8
click at [62, 159] on span "[PERSON_NAME]" at bounding box center [75, 159] width 57 height 8
click at [301, 101] on div at bounding box center [318, 104] width 163 height 8
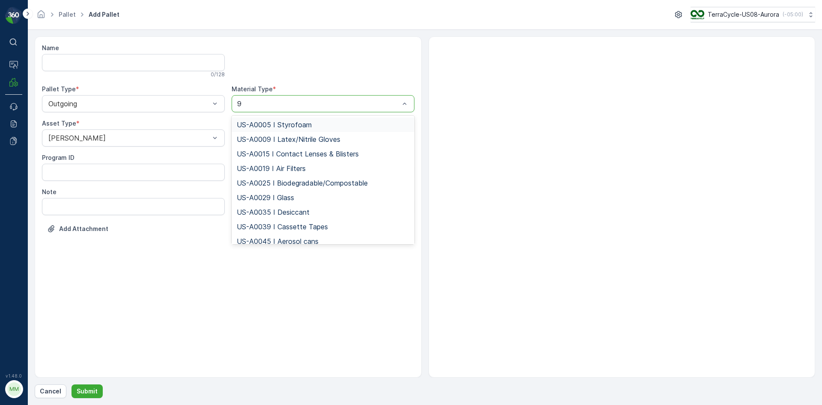
type input "95"
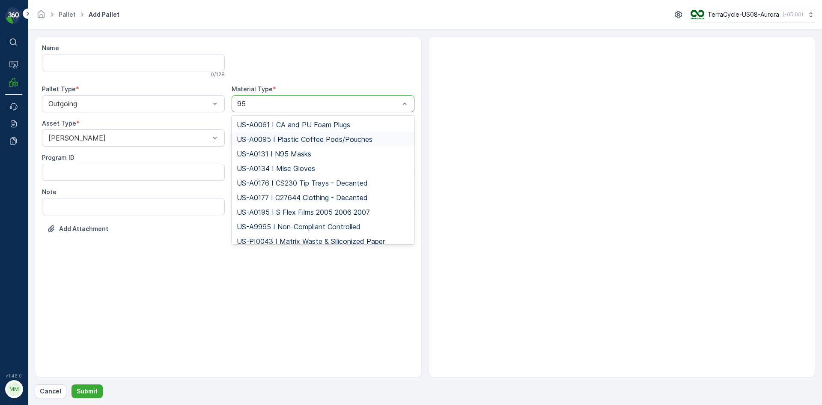
click at [280, 141] on span "US-A0095 I Plastic Coffee Pods/Pouches" at bounding box center [305, 139] width 136 height 8
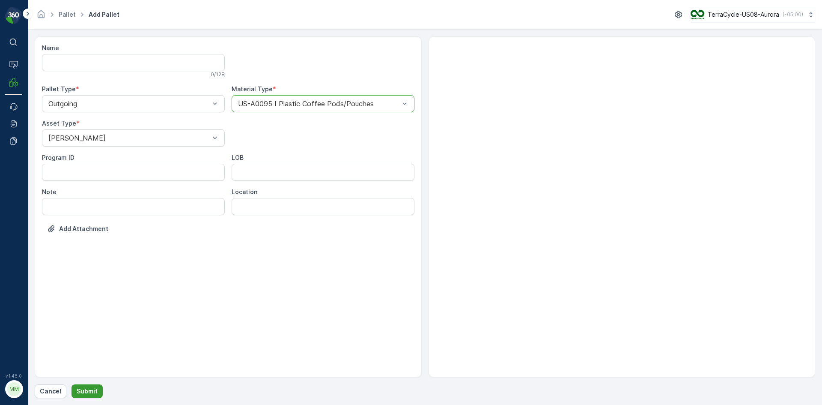
click at [79, 387] on p "Submit" at bounding box center [87, 391] width 21 height 9
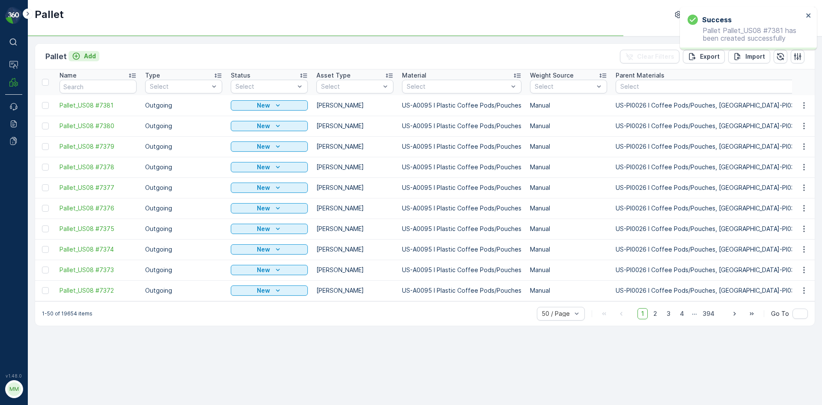
click at [96, 56] on button "Add" at bounding box center [84, 56] width 31 height 10
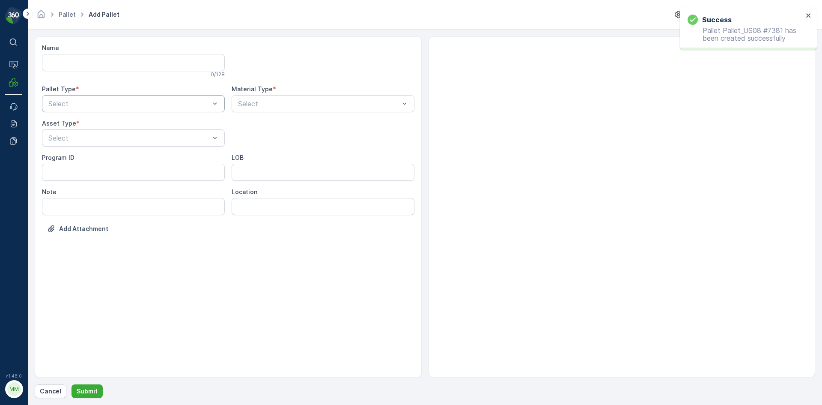
click at [74, 103] on div at bounding box center [129, 104] width 163 height 8
click at [70, 133] on div "Outgoing" at bounding box center [133, 139] width 183 height 15
click at [70, 130] on div "Select" at bounding box center [133, 137] width 183 height 17
click at [67, 156] on span "[PERSON_NAME]" at bounding box center [75, 159] width 57 height 8
click at [250, 93] on div "Material Type * Select" at bounding box center [323, 98] width 183 height 27
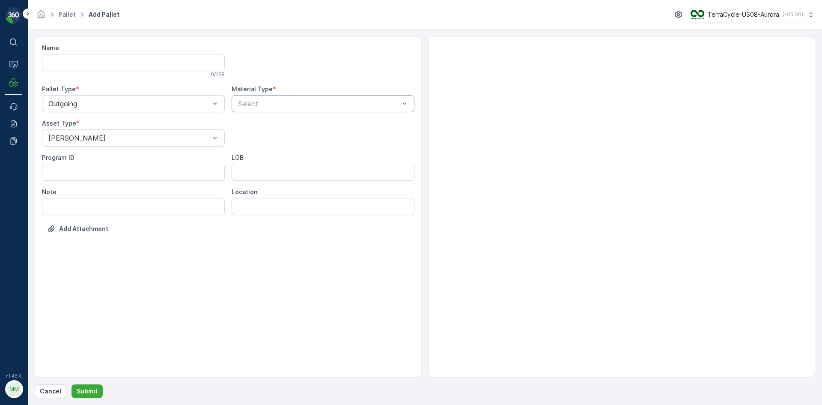
click at [248, 105] on div at bounding box center [318, 104] width 163 height 8
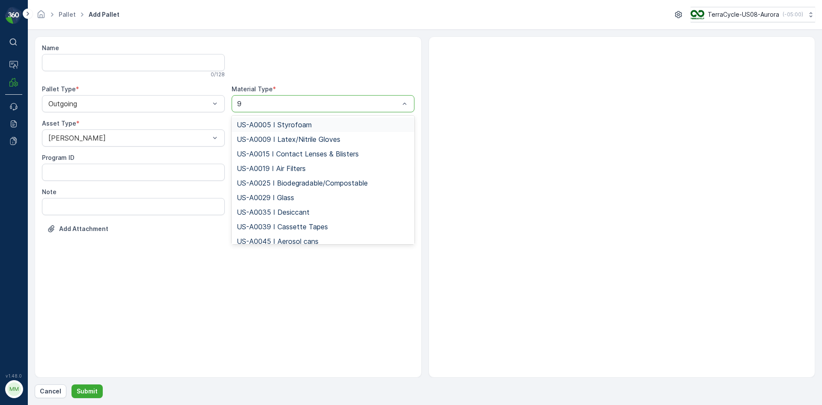
type input "95"
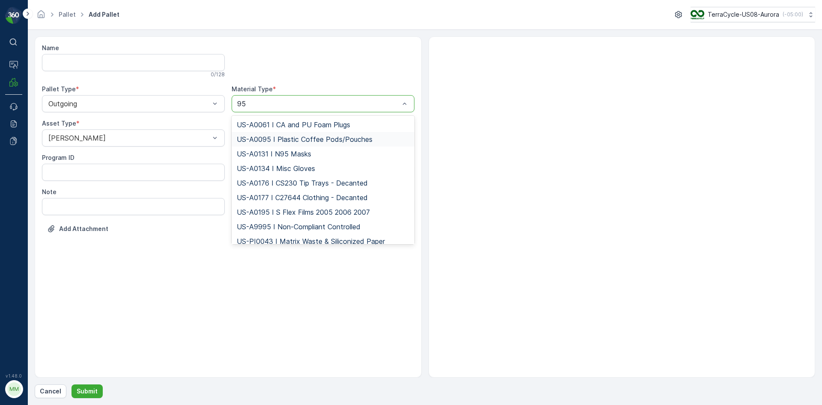
click at [253, 138] on span "US-A0095 I Plastic Coffee Pods/Pouches" at bounding box center [305, 139] width 136 height 8
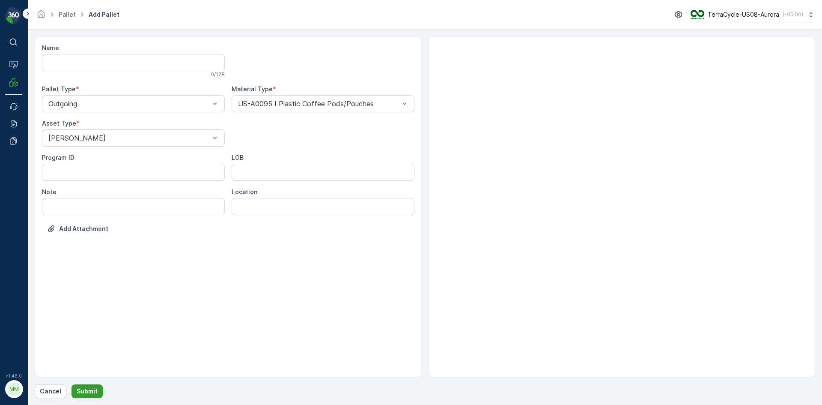
click at [81, 391] on p "Submit" at bounding box center [87, 391] width 21 height 9
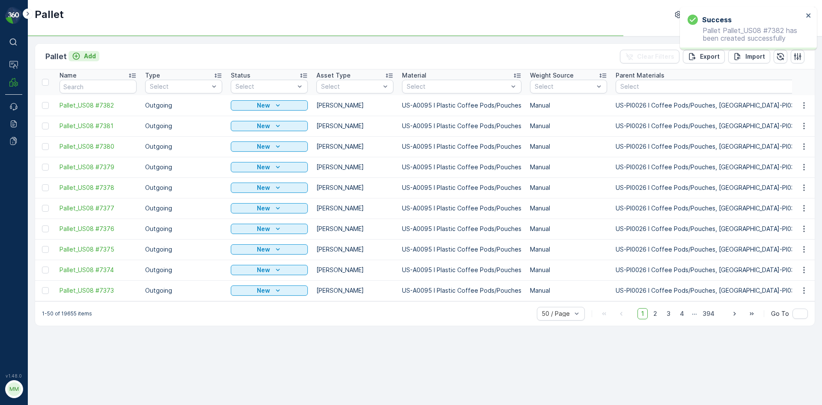
click at [86, 56] on p "Add" at bounding box center [90, 56] width 12 height 9
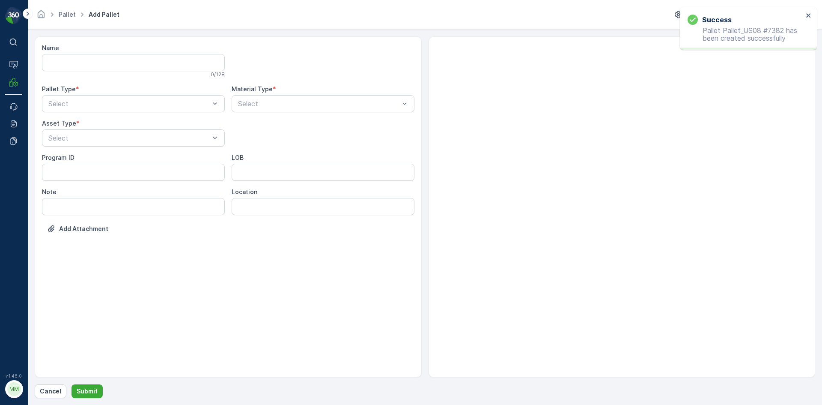
click at [88, 124] on div "Asset Type *" at bounding box center [133, 123] width 183 height 9
click at [89, 112] on div "Select" at bounding box center [133, 103] width 183 height 17
click at [86, 134] on div "Outgoing" at bounding box center [133, 139] width 183 height 15
click at [78, 157] on div "[PERSON_NAME]" at bounding box center [133, 159] width 173 height 8
click at [252, 103] on div at bounding box center [318, 104] width 163 height 8
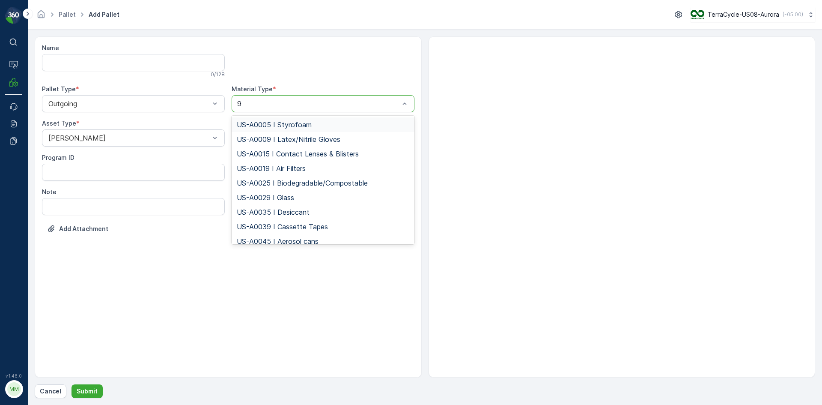
type input "95"
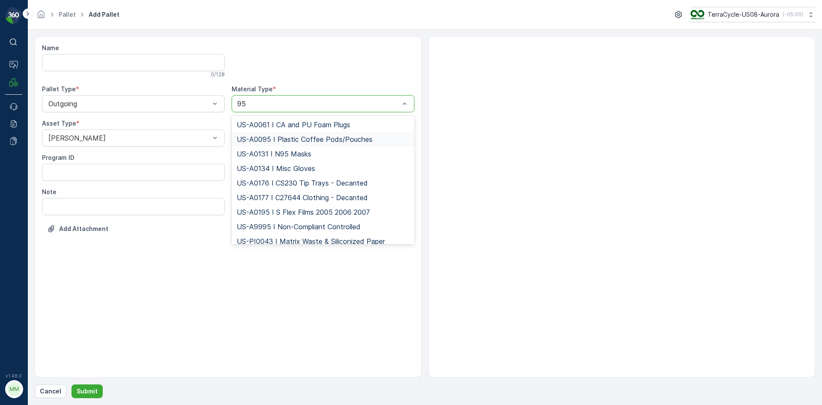
click at [254, 141] on span "US-A0095 I Plastic Coffee Pods/Pouches" at bounding box center [305, 139] width 136 height 8
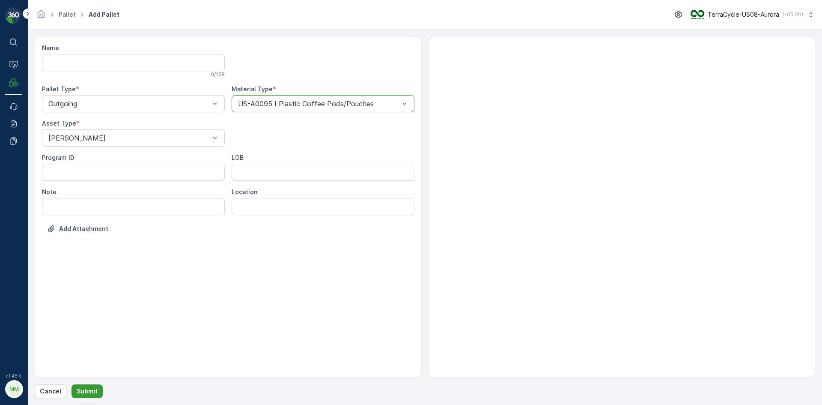
click at [81, 395] on p "Submit" at bounding box center [87, 391] width 21 height 9
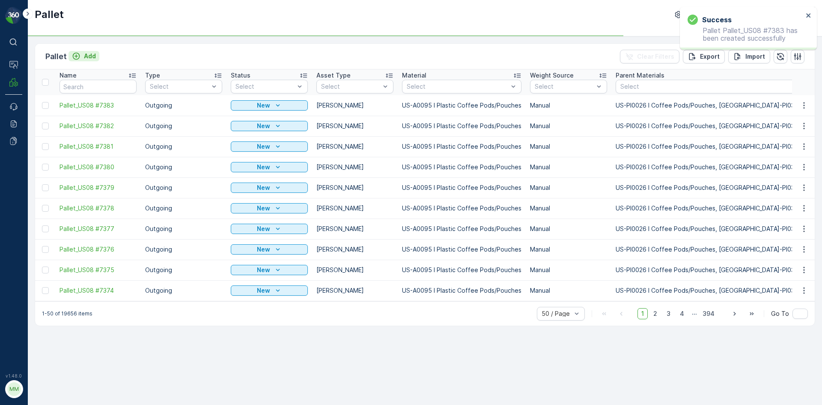
click at [90, 54] on p "Add" at bounding box center [90, 56] width 12 height 9
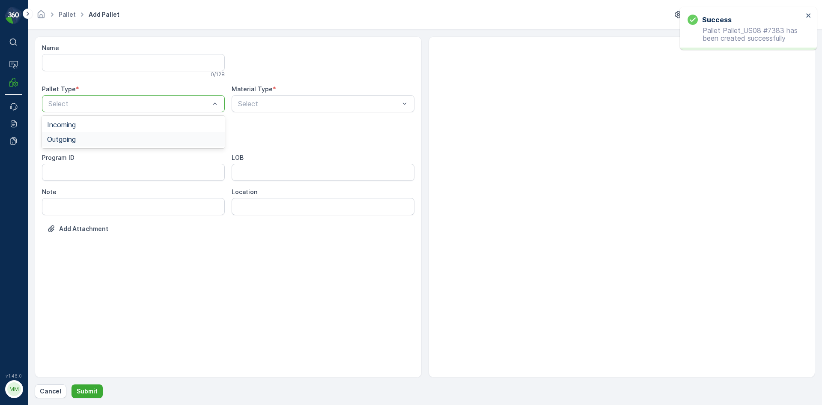
click at [76, 140] on span "Outgoing" at bounding box center [61, 139] width 29 height 8
click at [76, 140] on div at bounding box center [129, 138] width 163 height 8
click at [70, 161] on span "[PERSON_NAME]" at bounding box center [75, 159] width 57 height 8
click at [282, 105] on div at bounding box center [318, 104] width 163 height 8
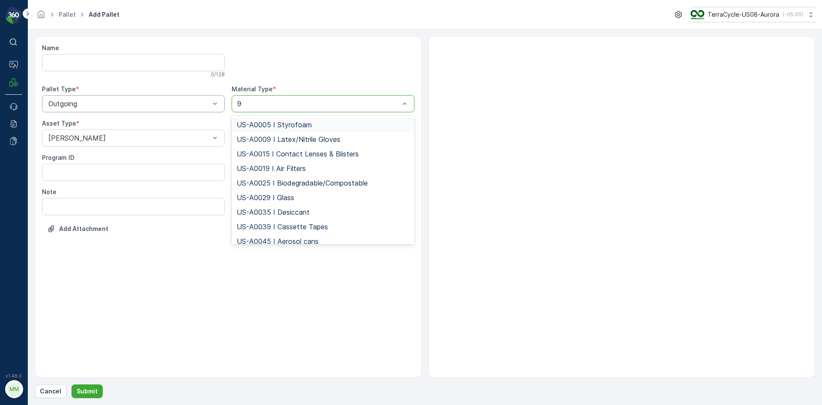
type input "95"
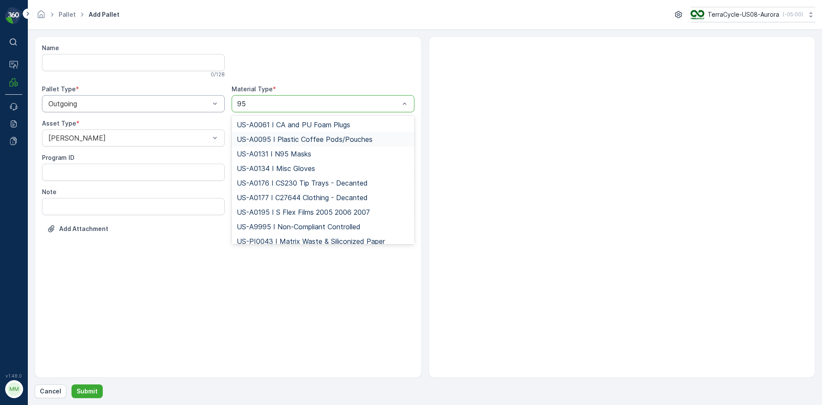
click at [274, 135] on span "US-A0095 I Plastic Coffee Pods/Pouches" at bounding box center [305, 139] width 136 height 8
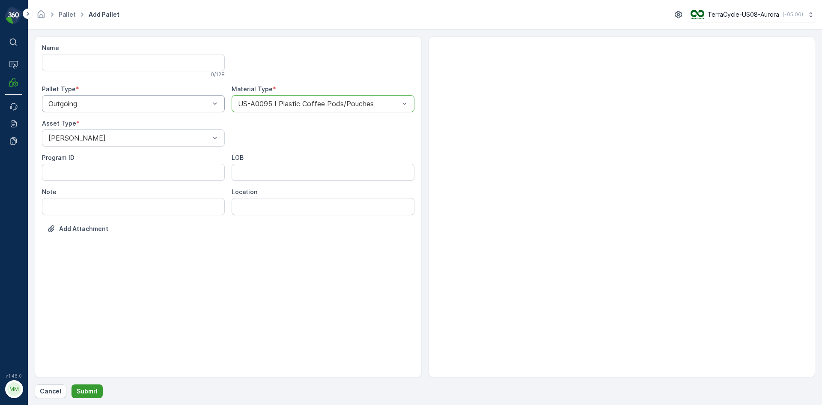
click at [87, 387] on p "Submit" at bounding box center [87, 391] width 21 height 9
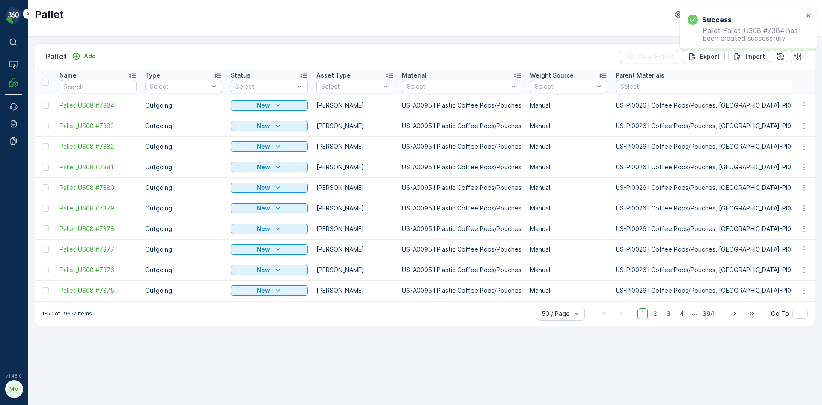
click at [48, 102] on div at bounding box center [46, 105] width 9 height 7
click at [42, 102] on input "checkbox" at bounding box center [42, 102] width 0 height 0
click at [45, 123] on div at bounding box center [45, 125] width 7 height 7
click at [42, 122] on input "checkbox" at bounding box center [42, 122] width 0 height 0
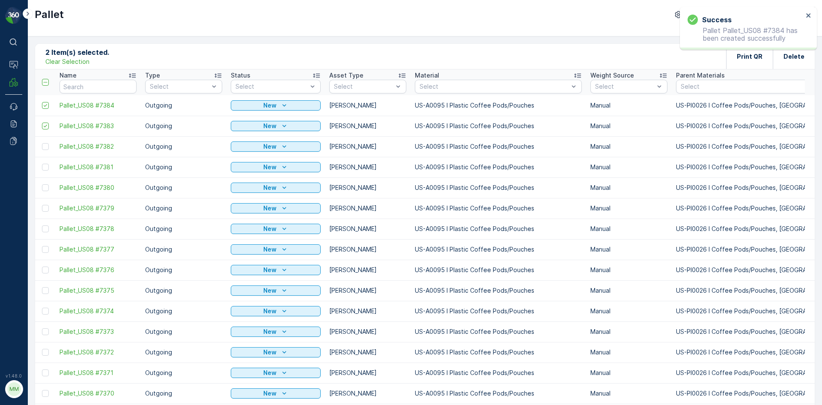
click at [46, 147] on div at bounding box center [45, 146] width 7 height 7
click at [42, 143] on input "checkbox" at bounding box center [42, 143] width 0 height 0
click at [45, 163] on td at bounding box center [45, 167] width 20 height 21
click at [45, 187] on div at bounding box center [45, 187] width 7 height 7
click at [42, 184] on input "checkbox" at bounding box center [42, 184] width 0 height 0
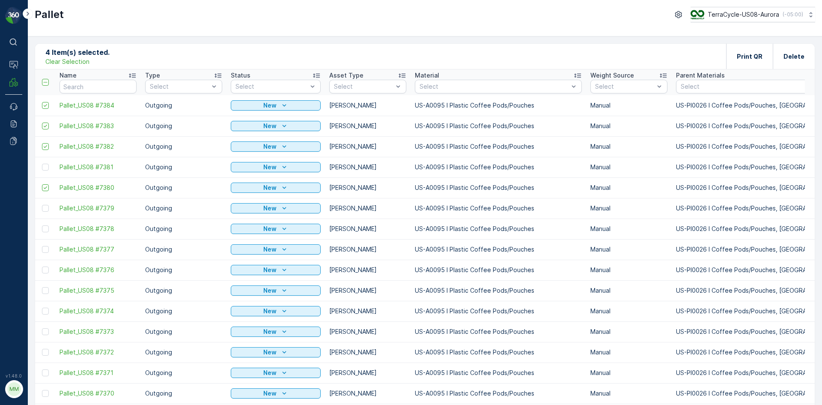
click at [49, 166] on div at bounding box center [46, 167] width 9 height 7
click at [42, 164] on input "checkbox" at bounding box center [42, 164] width 0 height 0
click at [47, 169] on icon at bounding box center [45, 167] width 6 height 6
click at [42, 164] on input "checkbox" at bounding box center [42, 164] width 0 height 0
click at [45, 166] on div at bounding box center [45, 167] width 7 height 7
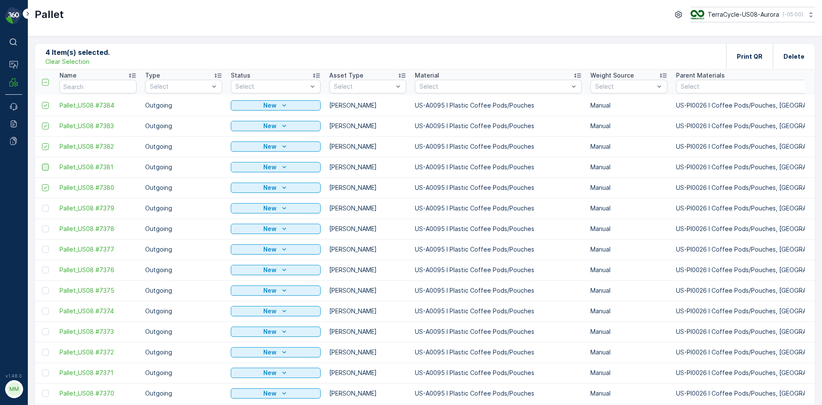
click at [42, 164] on input "checkbox" at bounding box center [42, 164] width 0 height 0
click at [46, 209] on div at bounding box center [45, 208] width 7 height 7
click at [42, 205] on input "checkbox" at bounding box center [42, 205] width 0 height 0
click at [44, 225] on div at bounding box center [45, 228] width 7 height 7
click at [42, 225] on input "checkbox" at bounding box center [42, 225] width 0 height 0
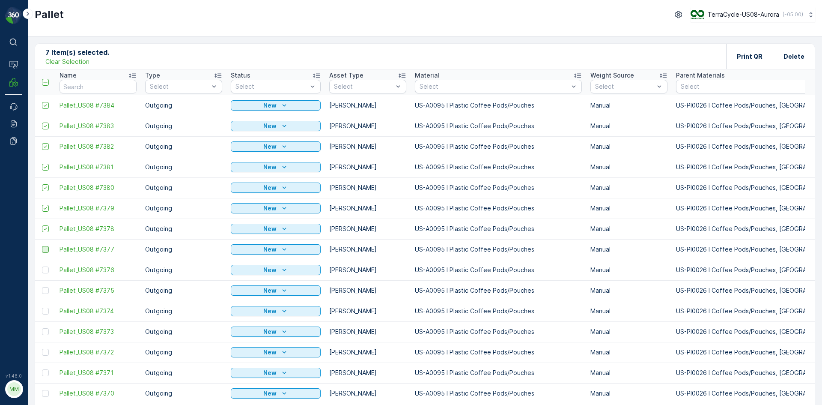
click at [44, 248] on div at bounding box center [45, 249] width 7 height 7
click at [42, 246] on input "checkbox" at bounding box center [42, 246] width 0 height 0
click at [49, 268] on div at bounding box center [46, 269] width 9 height 7
click at [42, 266] on input "checkbox" at bounding box center [42, 266] width 0 height 0
click at [45, 286] on td at bounding box center [45, 290] width 20 height 21
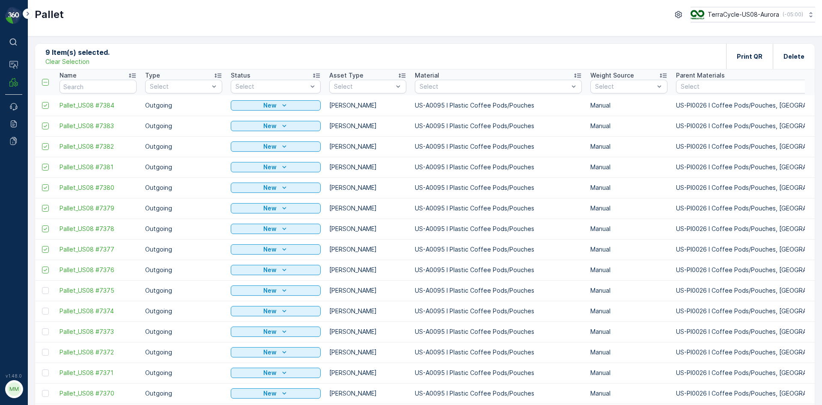
click at [46, 305] on td at bounding box center [45, 311] width 20 height 21
click at [46, 309] on div at bounding box center [45, 310] width 7 height 7
click at [42, 307] on input "checkbox" at bounding box center [42, 307] width 0 height 0
click at [45, 293] on div at bounding box center [45, 290] width 7 height 7
click at [42, 287] on input "checkbox" at bounding box center [42, 287] width 0 height 0
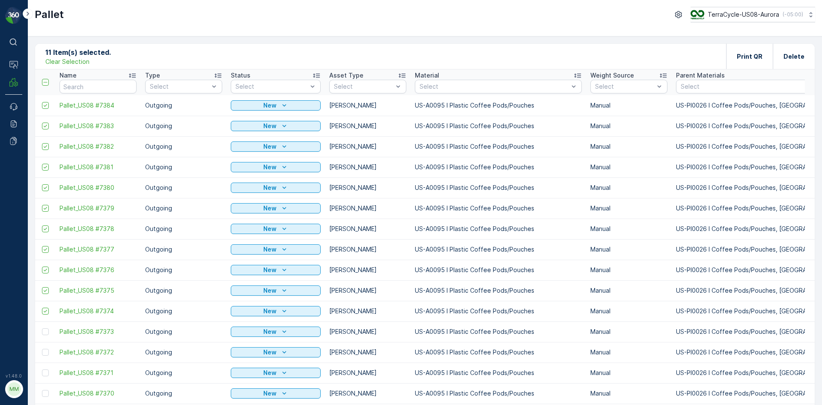
click at [44, 326] on td at bounding box center [45, 331] width 20 height 21
click at [44, 328] on td at bounding box center [45, 331] width 20 height 21
click at [45, 335] on td at bounding box center [45, 331] width 20 height 21
drag, startPoint x: 46, startPoint y: 334, endPoint x: 48, endPoint y: 343, distance: 9.2
click at [46, 334] on div at bounding box center [45, 331] width 7 height 7
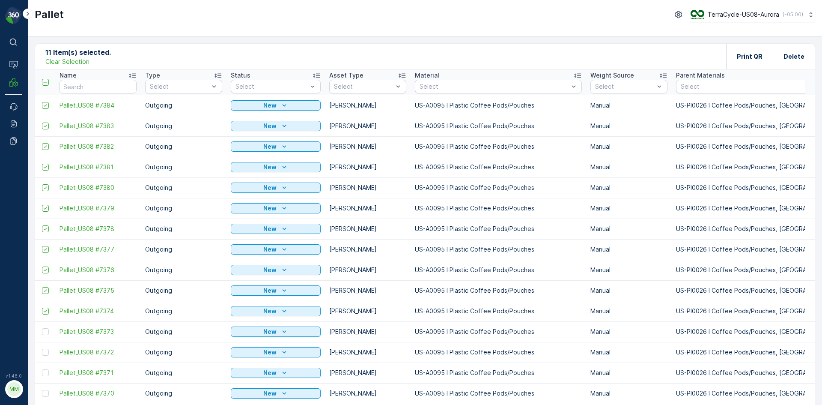
click at [42, 328] on input "checkbox" at bounding box center [42, 328] width 0 height 0
click at [47, 354] on div at bounding box center [45, 352] width 7 height 7
click at [42, 349] on input "checkbox" at bounding box center [42, 349] width 0 height 0
click at [46, 373] on div at bounding box center [45, 372] width 7 height 7
click at [42, 369] on input "checkbox" at bounding box center [42, 369] width 0 height 0
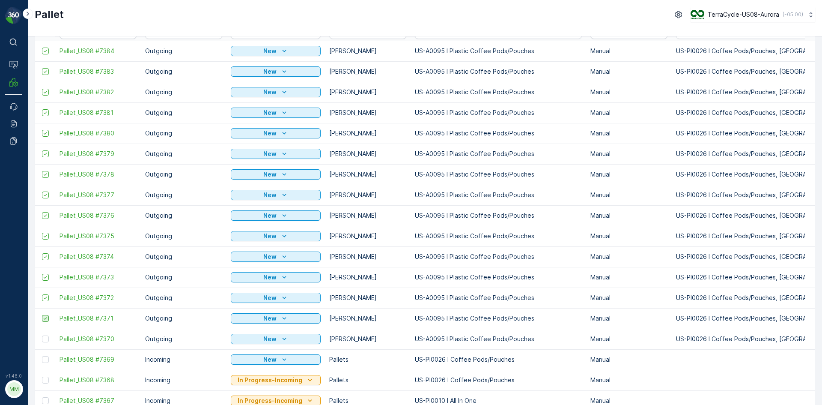
scroll to position [86, 0]
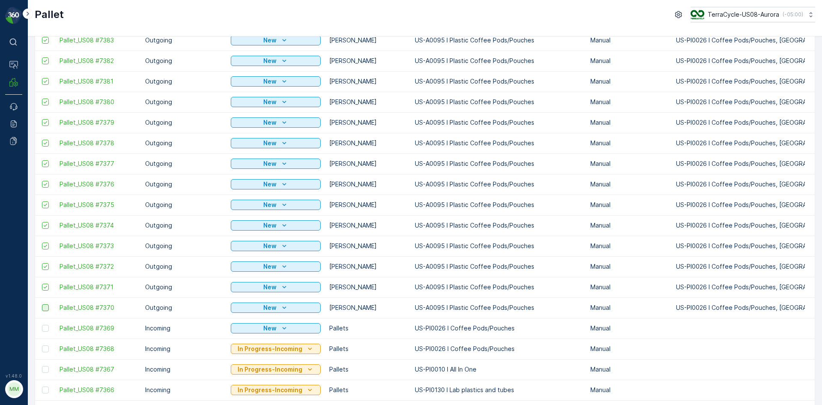
click at [45, 306] on div at bounding box center [45, 307] width 7 height 7
click at [42, 304] on input "checkbox" at bounding box center [42, 304] width 0 height 0
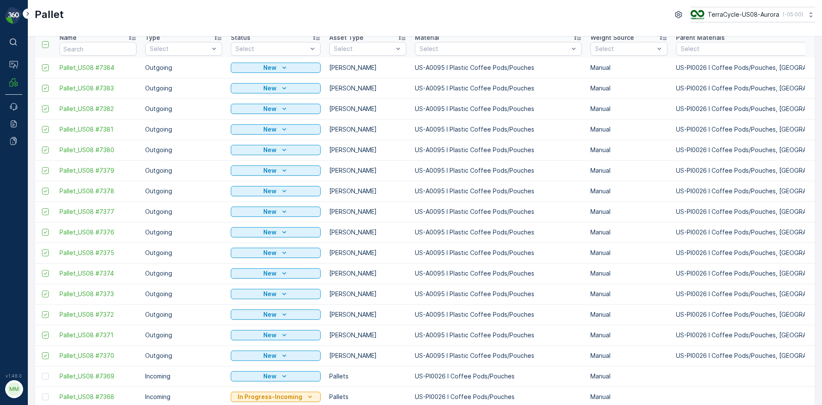
scroll to position [0, 0]
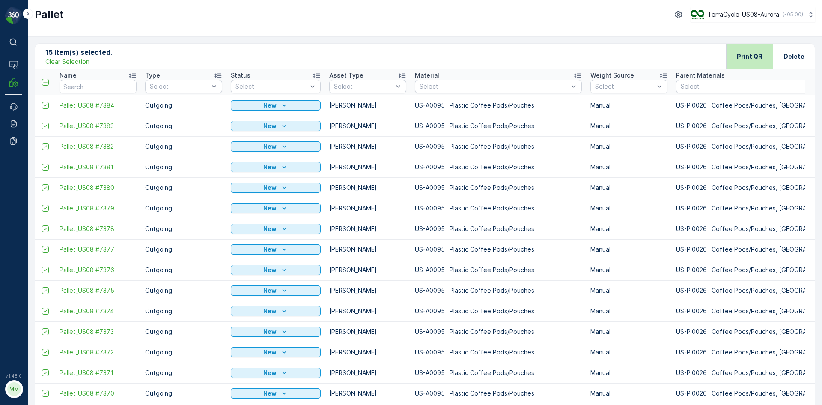
click at [752, 60] on p "Print QR" at bounding box center [750, 56] width 26 height 9
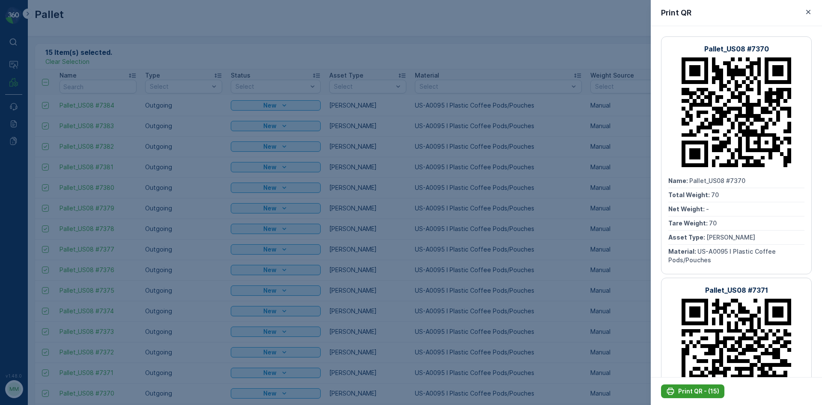
click at [703, 388] on p "Print QR - (15)" at bounding box center [698, 391] width 41 height 9
click at [810, 11] on icon "button" at bounding box center [808, 12] width 4 height 4
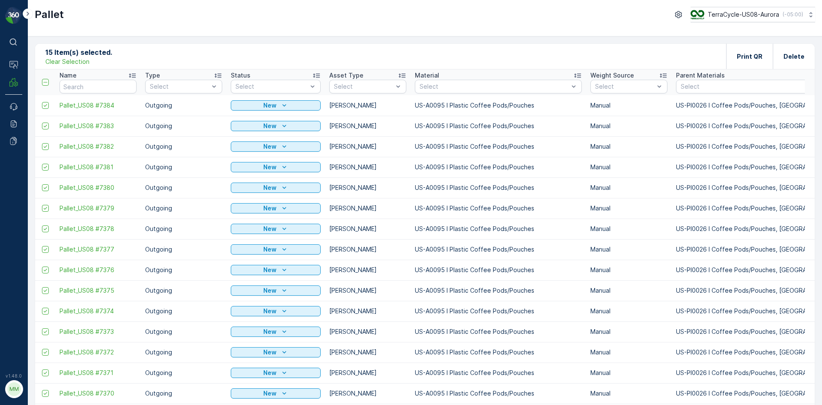
click at [68, 62] on p "Clear Selection" at bounding box center [67, 61] width 44 height 9
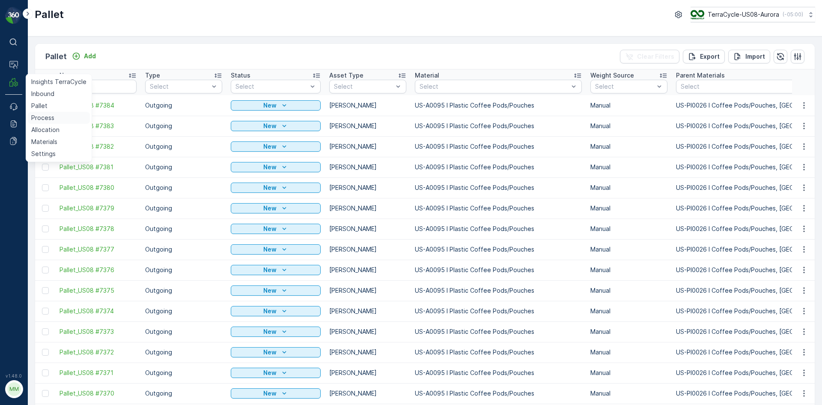
click at [53, 117] on p "Process" at bounding box center [42, 117] width 23 height 9
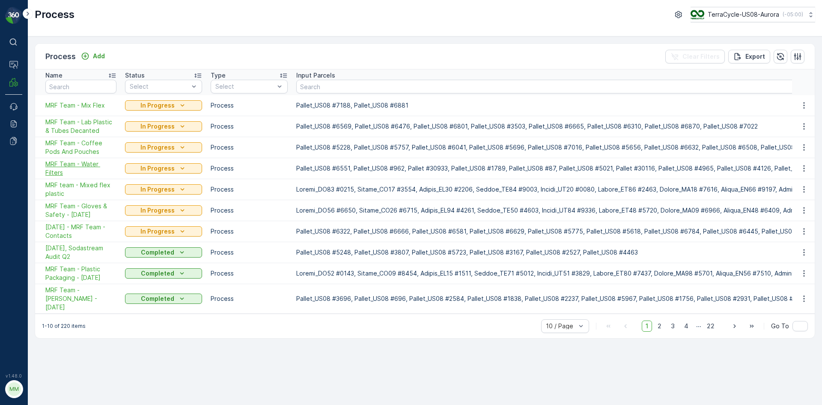
click at [72, 163] on span "MRF Team - Water Filters" at bounding box center [80, 168] width 71 height 17
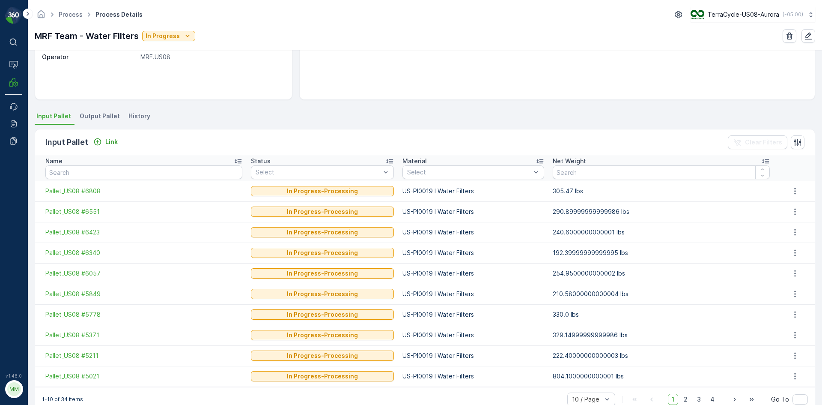
scroll to position [146, 0]
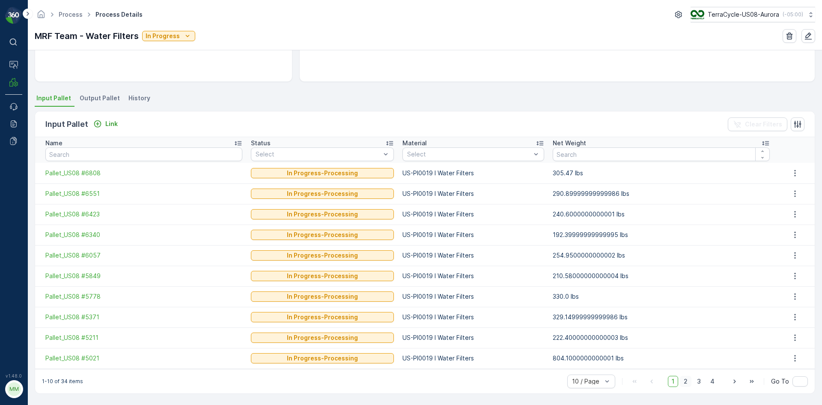
click at [687, 383] on span "2" at bounding box center [686, 381] width 12 height 11
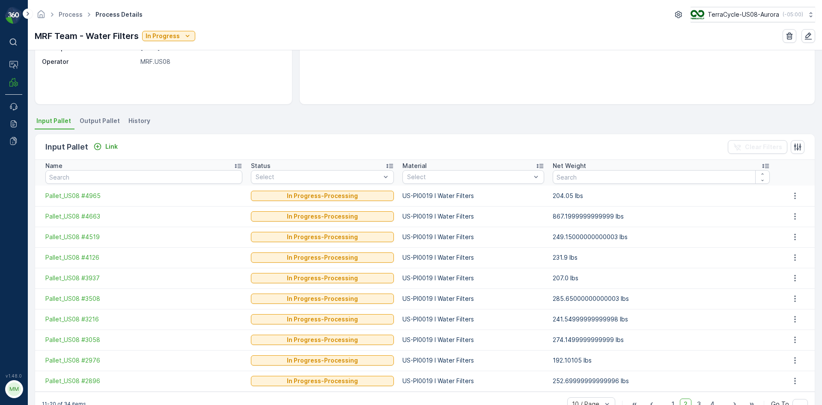
scroll to position [146, 0]
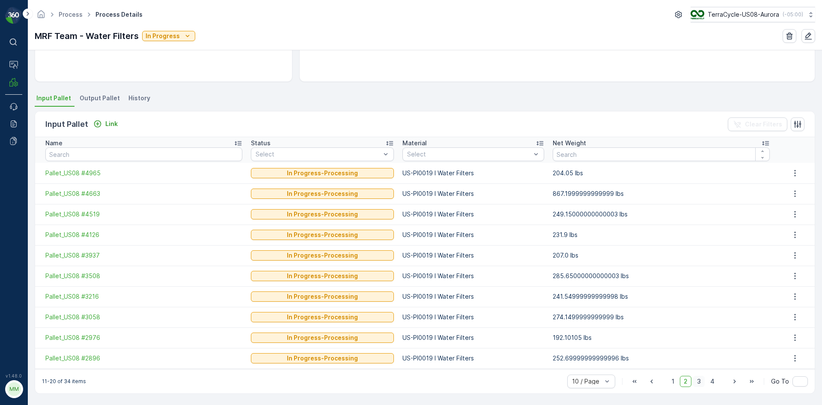
click at [698, 381] on span "3" at bounding box center [699, 381] width 12 height 11
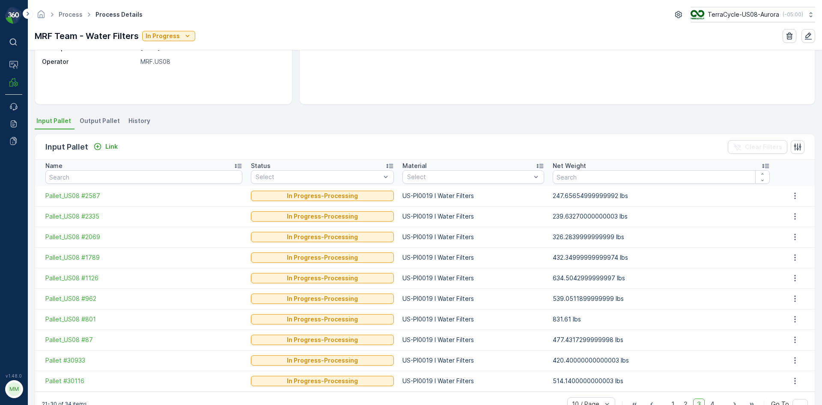
scroll to position [146, 0]
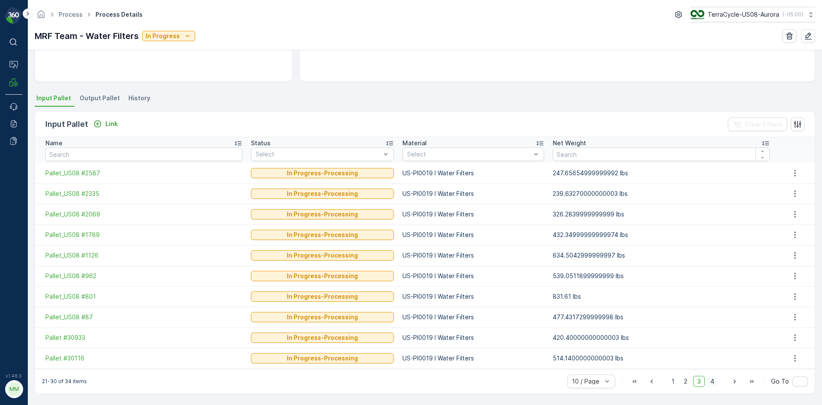
click at [711, 382] on span "4" at bounding box center [713, 381] width 12 height 11
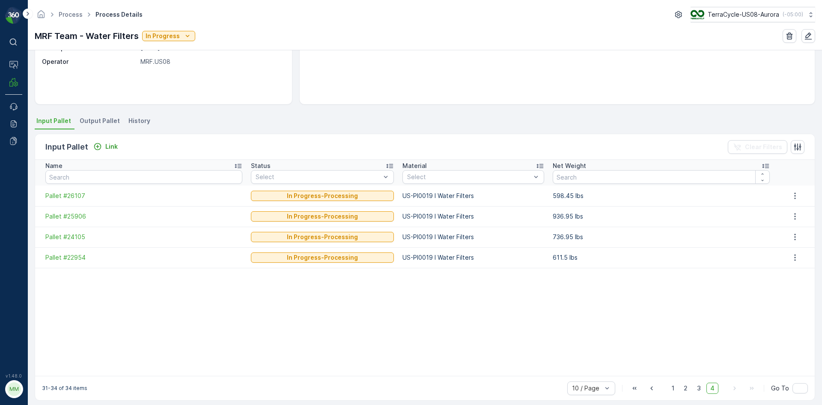
scroll to position [131, 0]
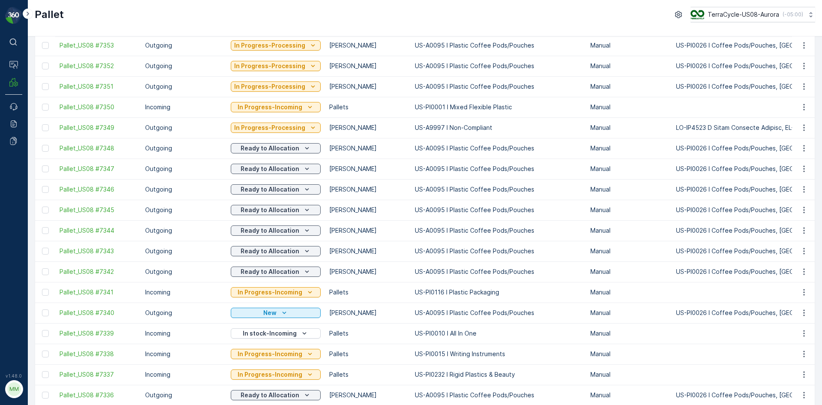
scroll to position [754, 0]
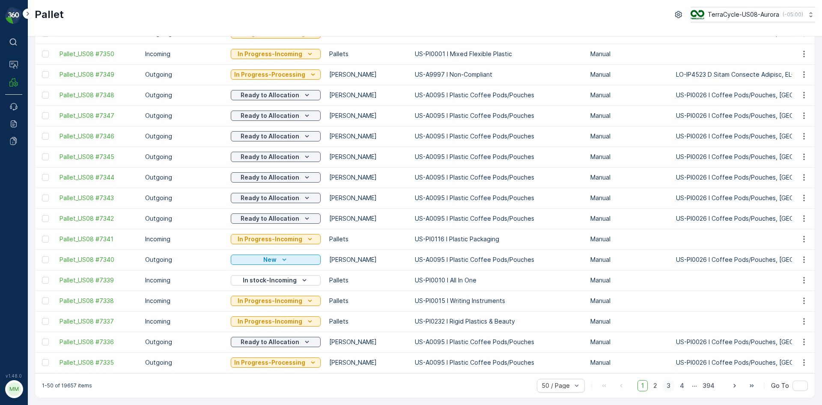
click at [668, 385] on span "3" at bounding box center [669, 385] width 12 height 11
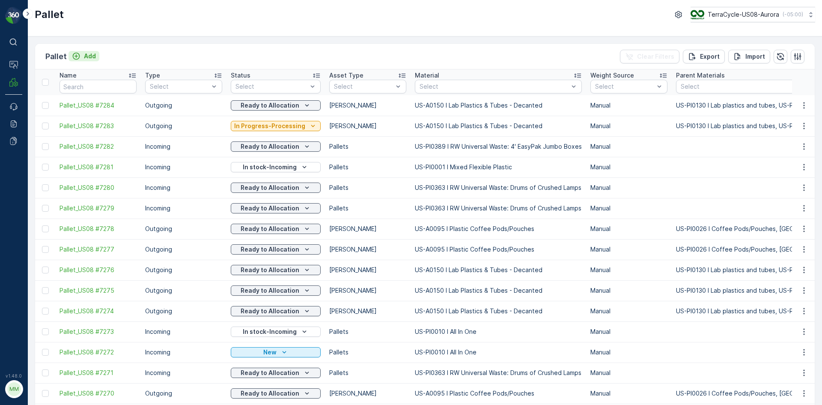
click at [85, 51] on button "Add" at bounding box center [84, 56] width 31 height 10
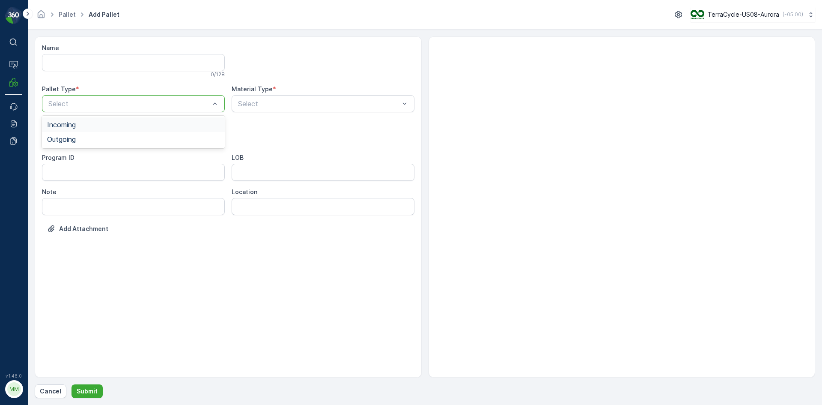
click at [82, 107] on div at bounding box center [129, 104] width 163 height 8
click at [77, 139] on div "Outgoing" at bounding box center [133, 139] width 173 height 8
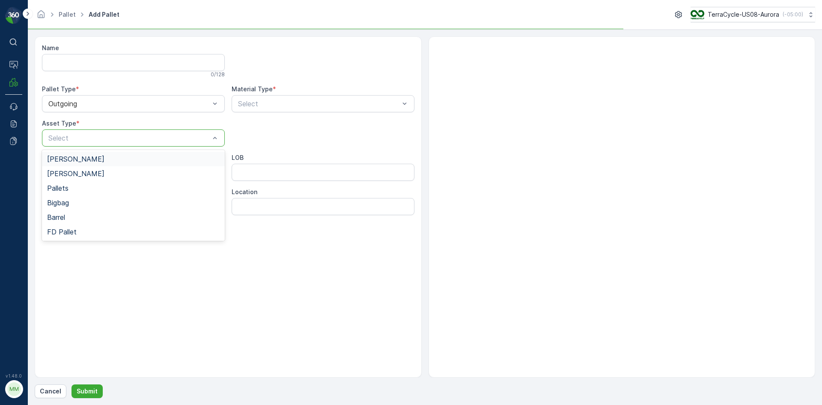
click at [78, 136] on div at bounding box center [129, 138] width 163 height 8
click at [63, 158] on span "[PERSON_NAME]" at bounding box center [75, 159] width 57 height 8
click at [268, 108] on div "Select" at bounding box center [323, 103] width 183 height 17
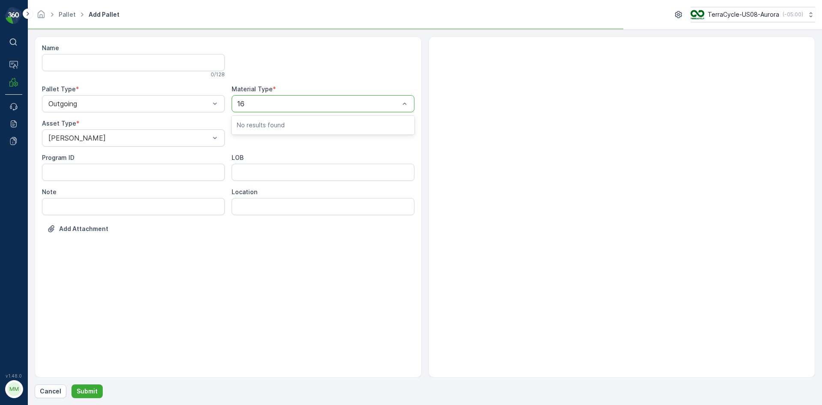
type input "160"
click at [319, 129] on span "US-A0160 I Water Filters, Pitchers, Bottles & Accessories" at bounding box center [323, 128] width 173 height 15
click at [83, 388] on p "Submit" at bounding box center [87, 391] width 21 height 9
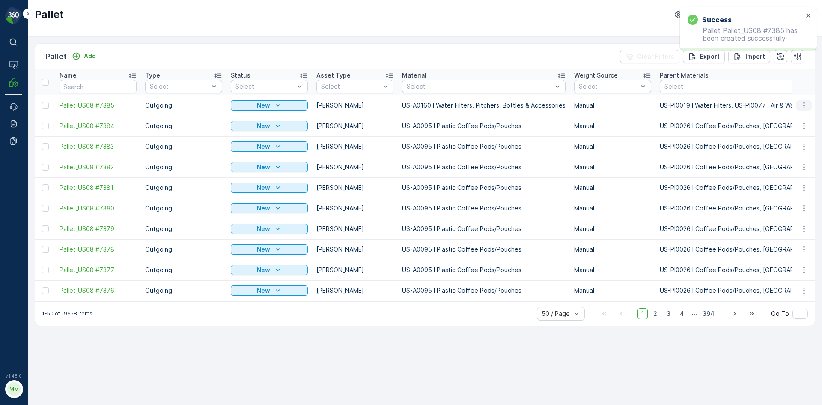
click at [804, 105] on icon "button" at bounding box center [803, 105] width 1 height 6
click at [788, 163] on span "Print QR" at bounding box center [781, 166] width 24 height 9
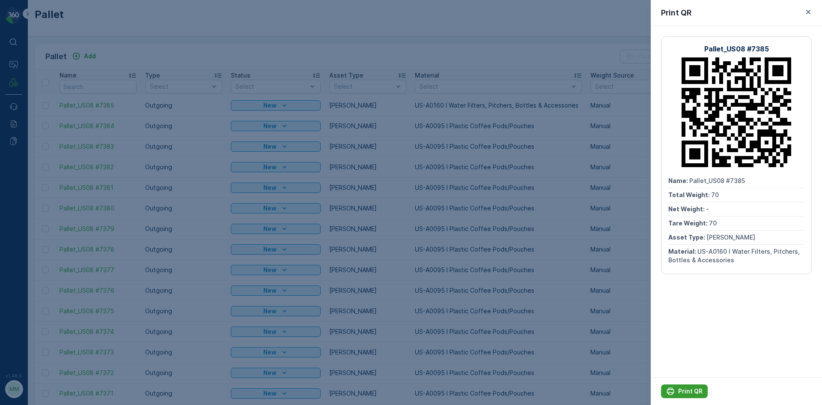
click at [693, 392] on p "Print QR" at bounding box center [690, 391] width 24 height 9
click at [808, 10] on icon "button" at bounding box center [808, 12] width 9 height 9
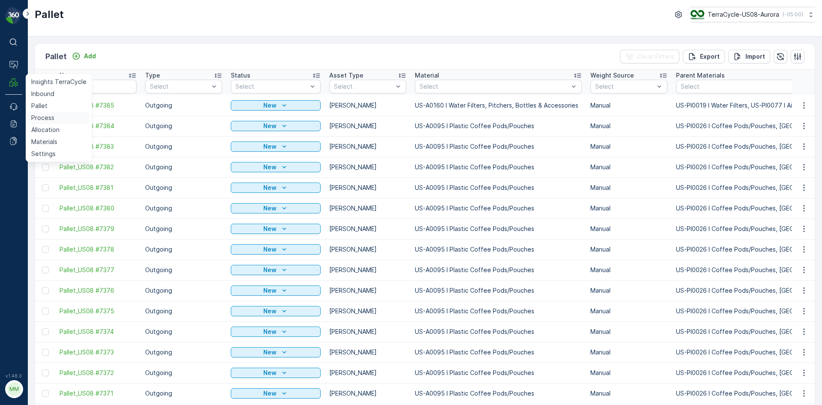
click at [36, 117] on p "Process" at bounding box center [42, 117] width 23 height 9
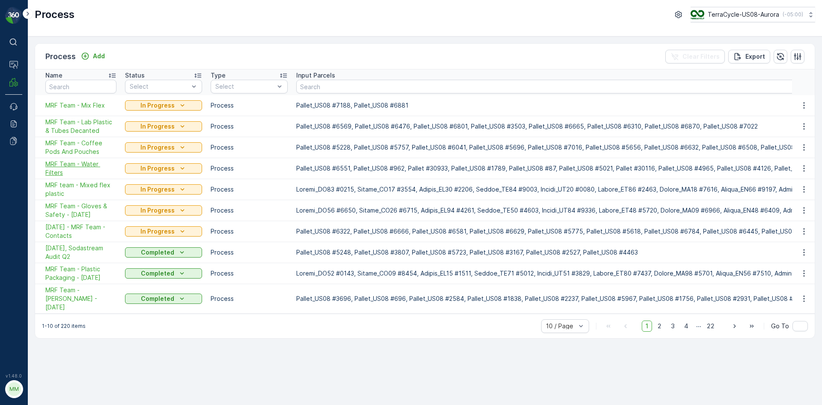
click at [83, 166] on span "MRF Team - Water Filters" at bounding box center [80, 168] width 71 height 17
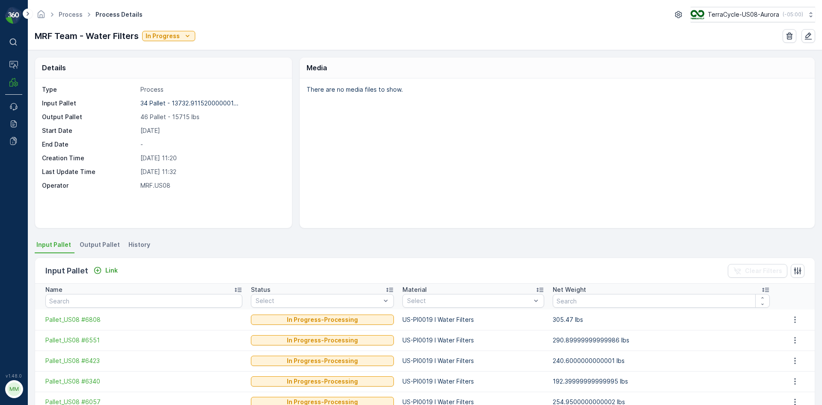
click at [94, 243] on span "Output Pallet" at bounding box center [100, 244] width 40 height 9
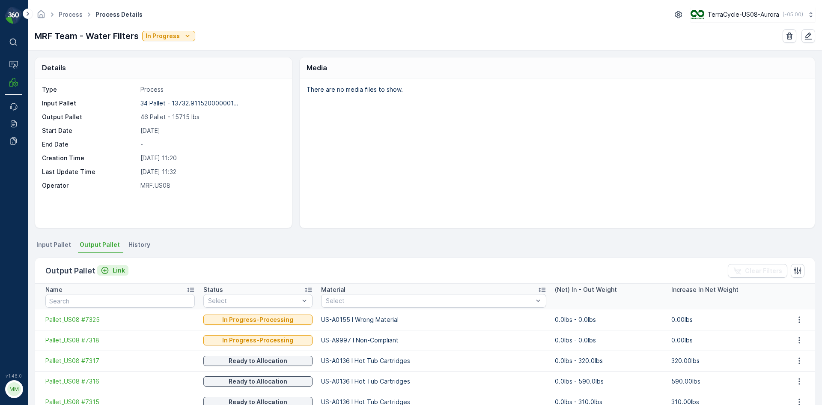
click at [115, 272] on p "Link" at bounding box center [119, 270] width 12 height 9
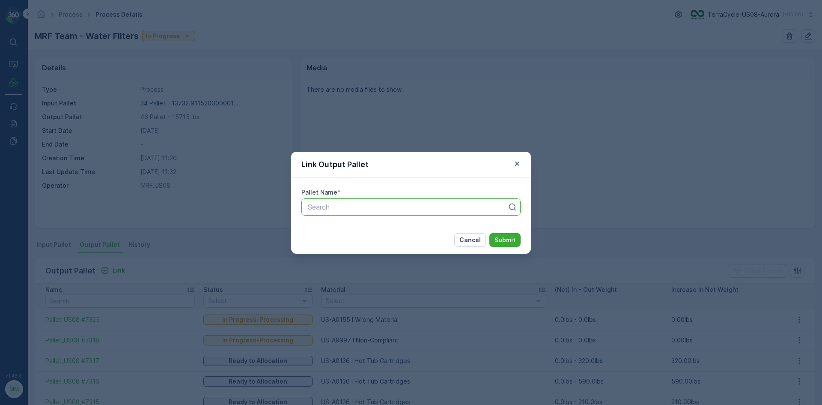
click at [309, 208] on div at bounding box center [407, 207] width 201 height 8
type input "7385"
click at [354, 230] on span "Pallet_US08 #7385" at bounding box center [338, 228] width 62 height 8
click at [498, 239] on p "Submit" at bounding box center [505, 240] width 21 height 9
